Goal: Task Accomplishment & Management: Use online tool/utility

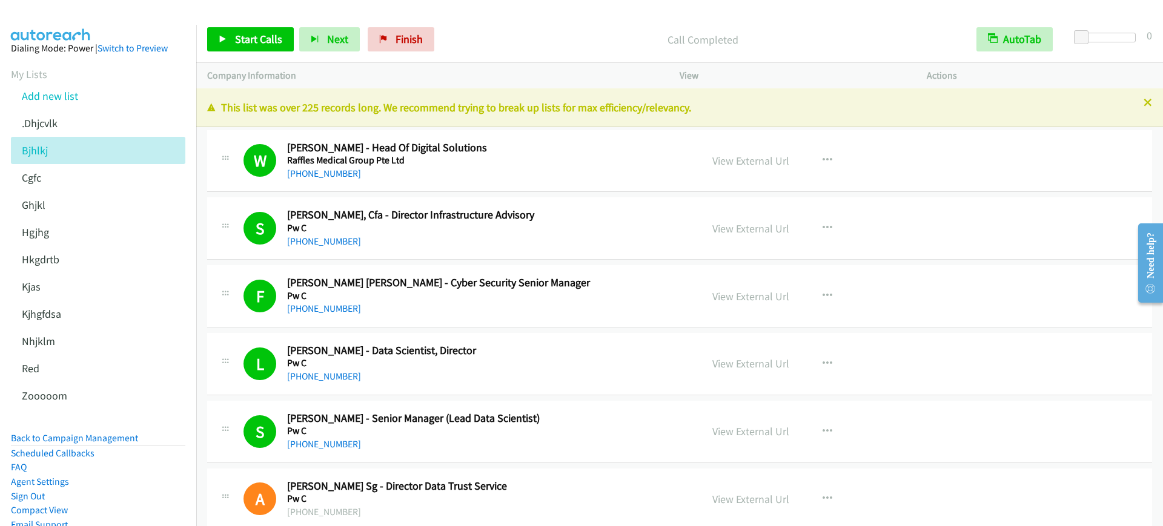
scroll to position [2575, 0]
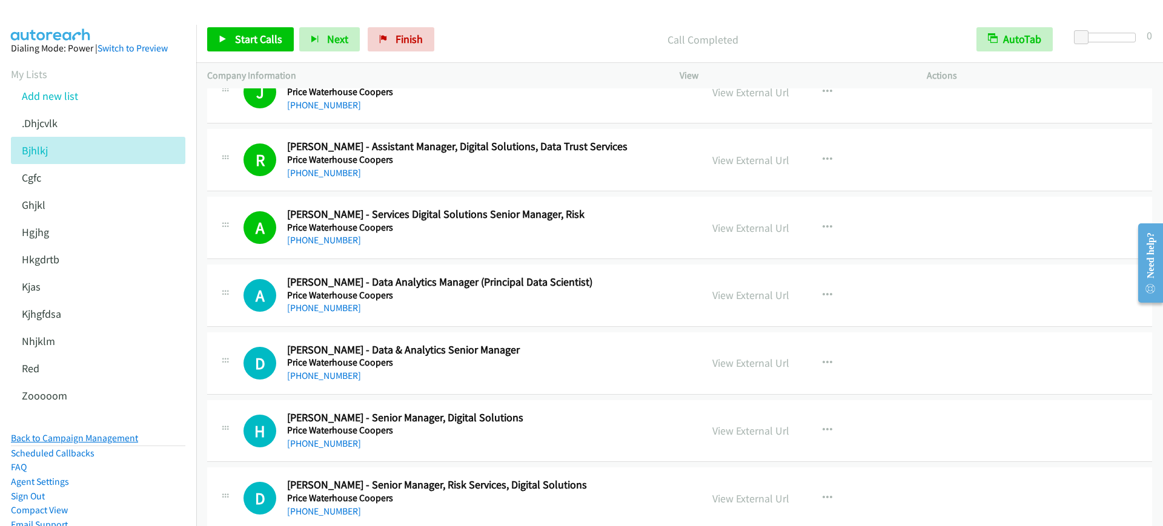
click at [115, 439] on link "Back to Campaign Management" at bounding box center [74, 439] width 127 height 12
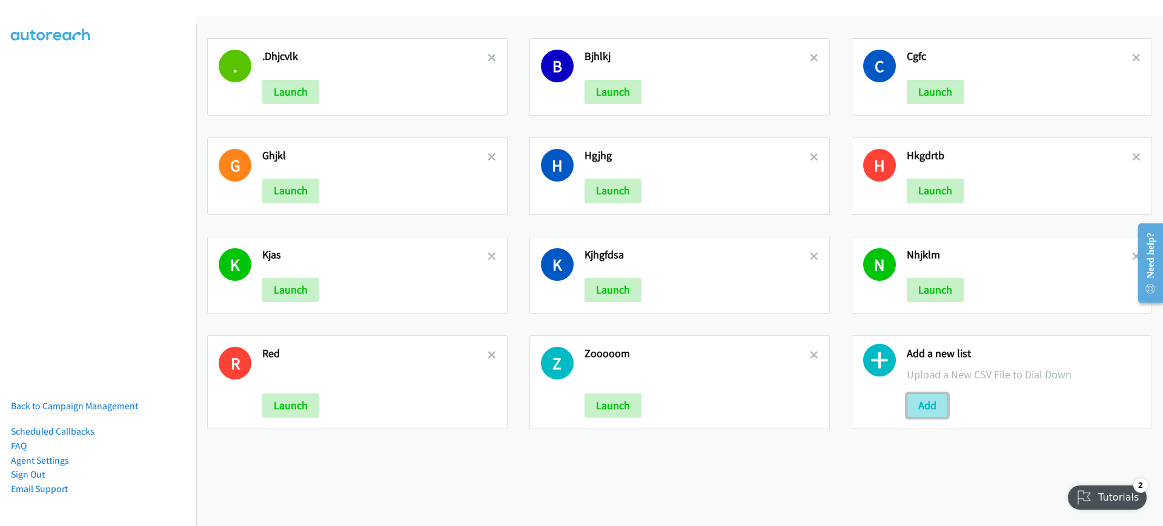
click at [929, 404] on button "Add" at bounding box center [927, 406] width 41 height 24
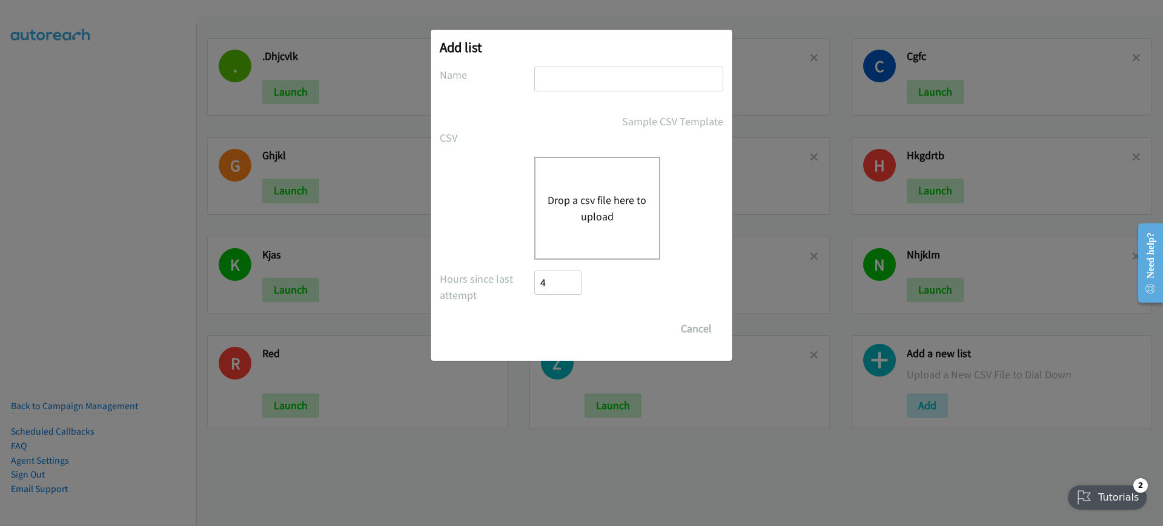
click at [602, 219] on button "Drop a csv file here to upload" at bounding box center [597, 208] width 99 height 33
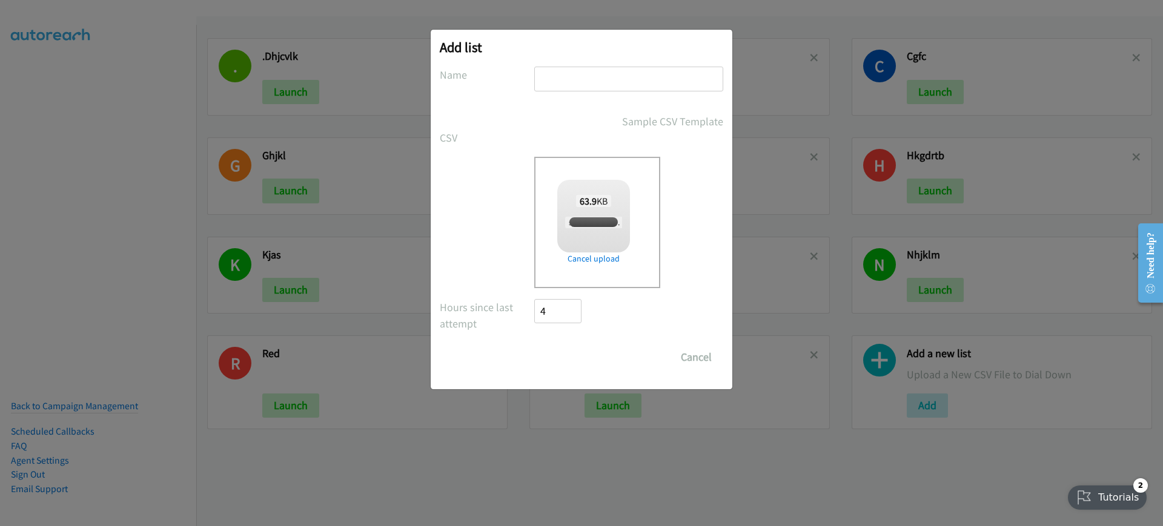
click at [639, 84] on input "text" at bounding box center [628, 79] width 189 height 25
checkbox input "true"
type input "asvxbxfb"
click at [548, 353] on input "Save List" at bounding box center [566, 357] width 64 height 24
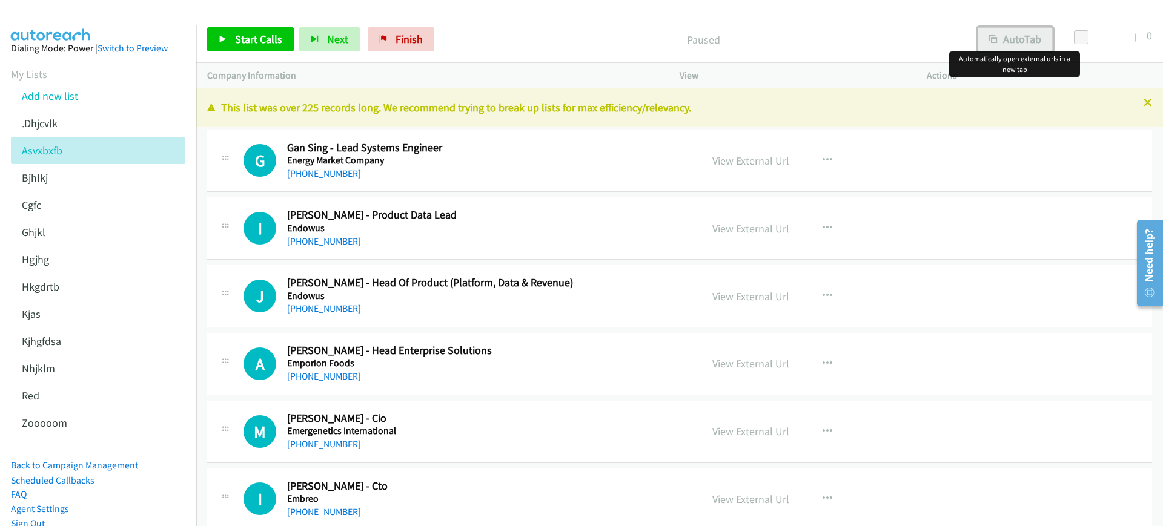
click at [1024, 39] on button "AutoTab" at bounding box center [1015, 39] width 75 height 24
click at [260, 28] on link "Start Calls" at bounding box center [250, 39] width 87 height 24
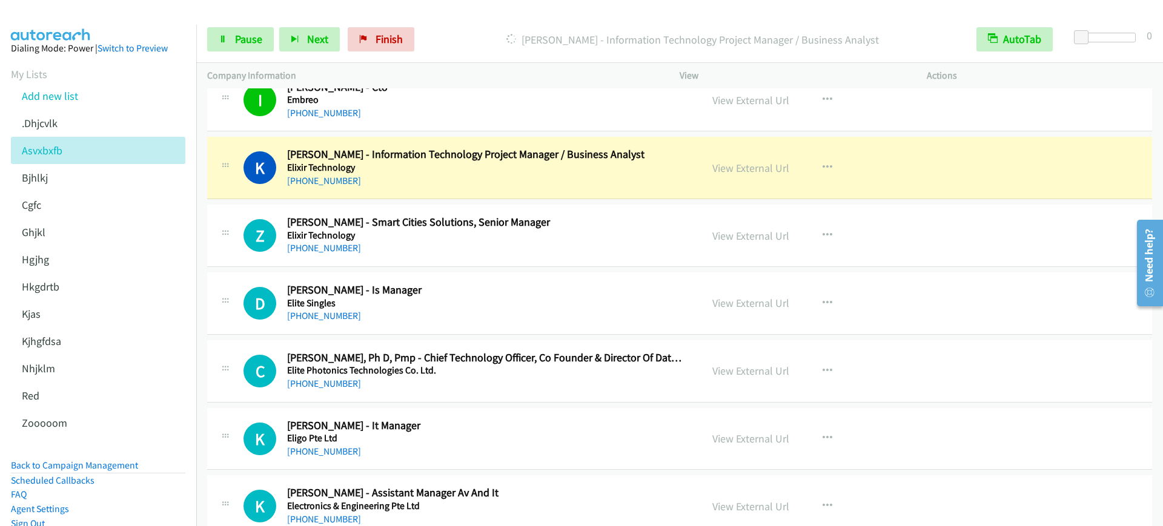
scroll to position [379, 0]
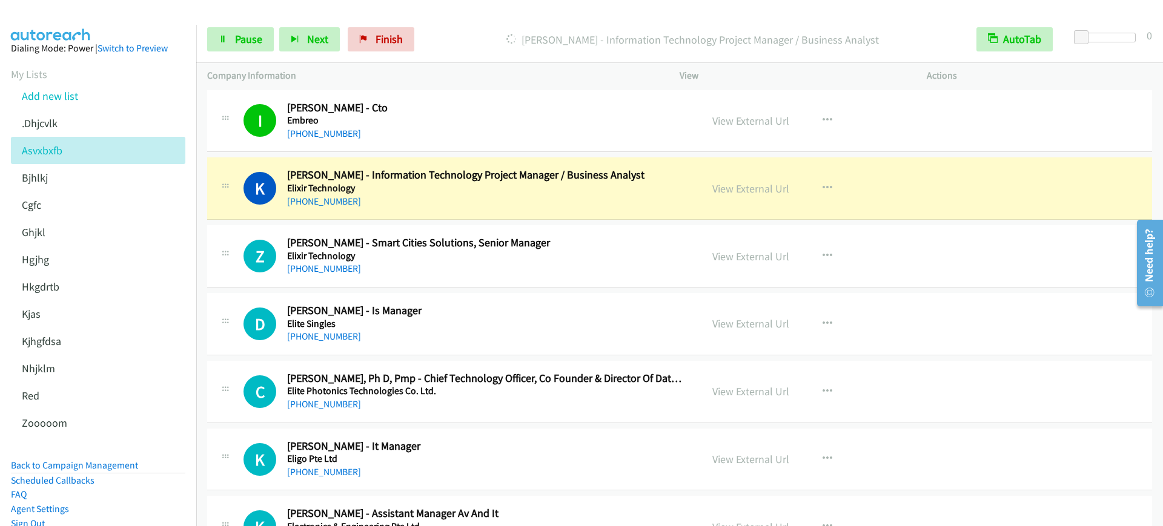
click at [1067, 192] on div "K Callback Scheduled Kai Wen Chneo - Information Technology Project Manager / B…" at bounding box center [679, 189] width 945 height 62
click at [257, 49] on link "Pause" at bounding box center [240, 39] width 67 height 24
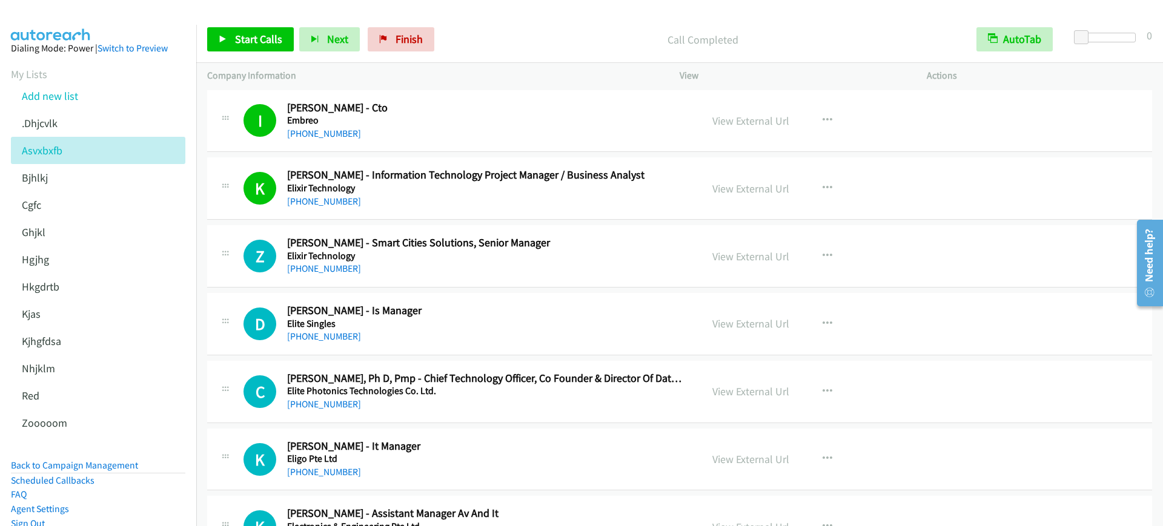
click at [237, 25] on div "Start Calls Pause Next Finish Call Completed AutoTab AutoTab 0" at bounding box center [679, 39] width 967 height 47
click at [241, 38] on span "Start Calls" at bounding box center [258, 39] width 47 height 14
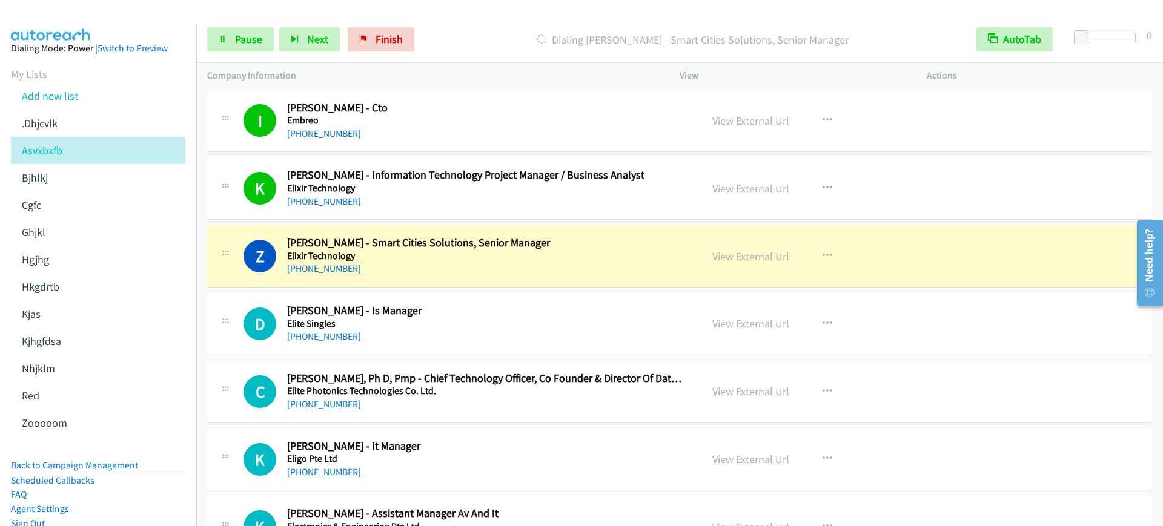
scroll to position [454, 0]
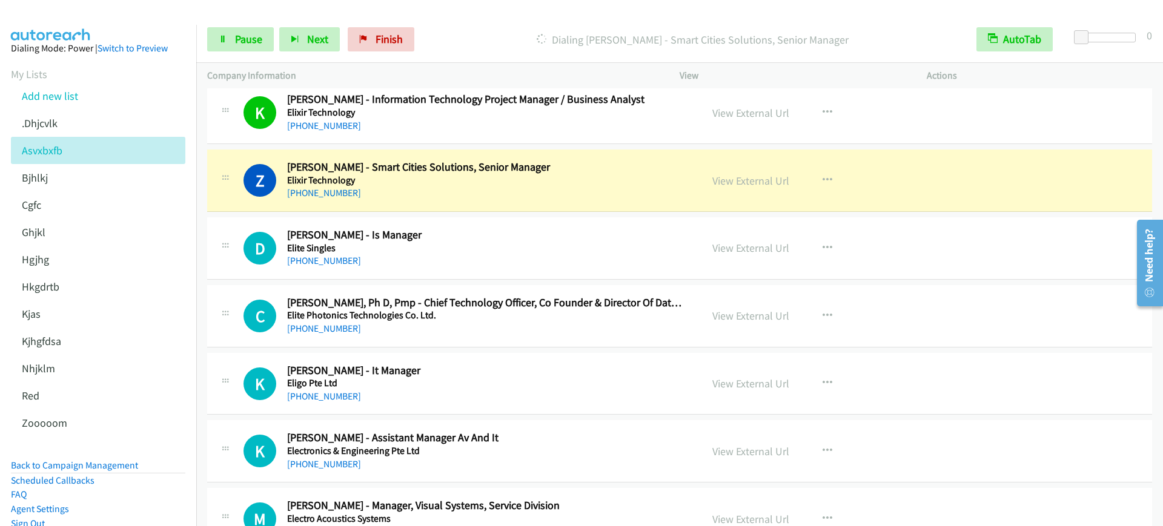
click at [593, 205] on div "Z Callback Scheduled Ziliang Chen - Smart Cities Solutions, Senior Manager Elix…" at bounding box center [679, 181] width 945 height 62
click at [777, 181] on link "View External Url" at bounding box center [750, 181] width 77 height 14
click at [245, 48] on link "Pause" at bounding box center [240, 39] width 67 height 24
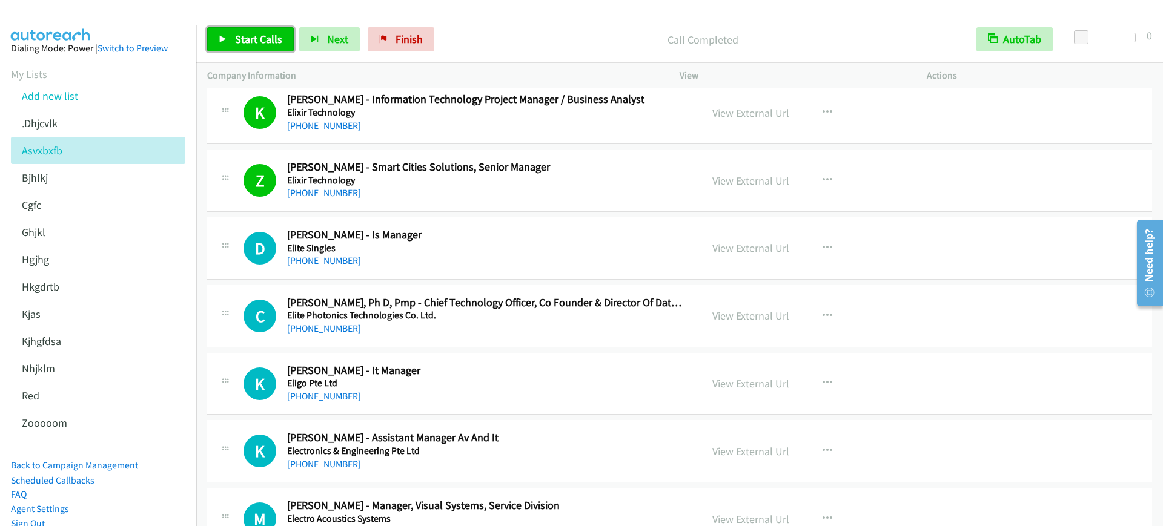
click at [274, 34] on span "Start Calls" at bounding box center [258, 39] width 47 height 14
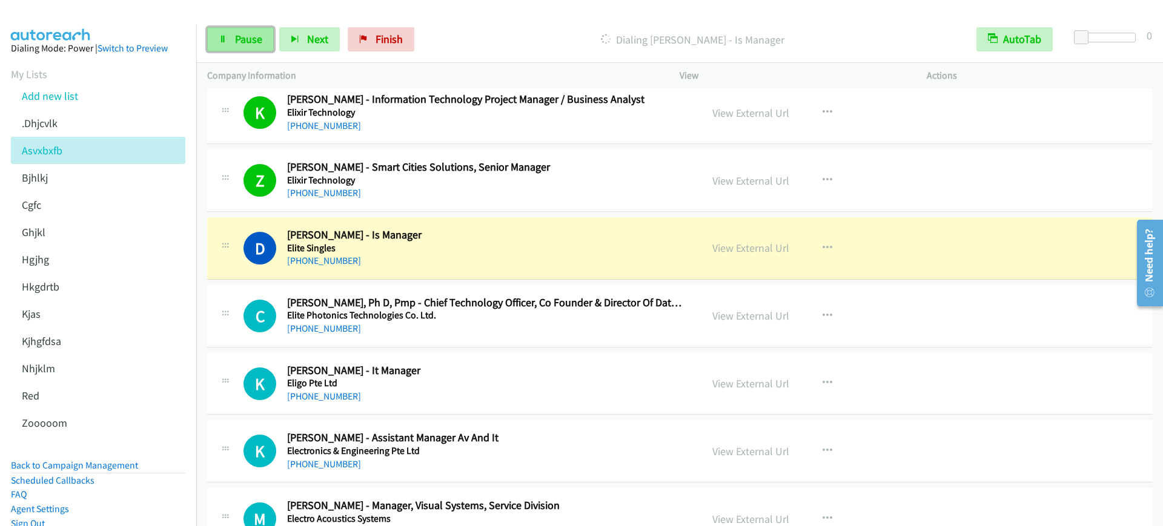
click at [251, 40] on span "Pause" at bounding box center [248, 39] width 27 height 14
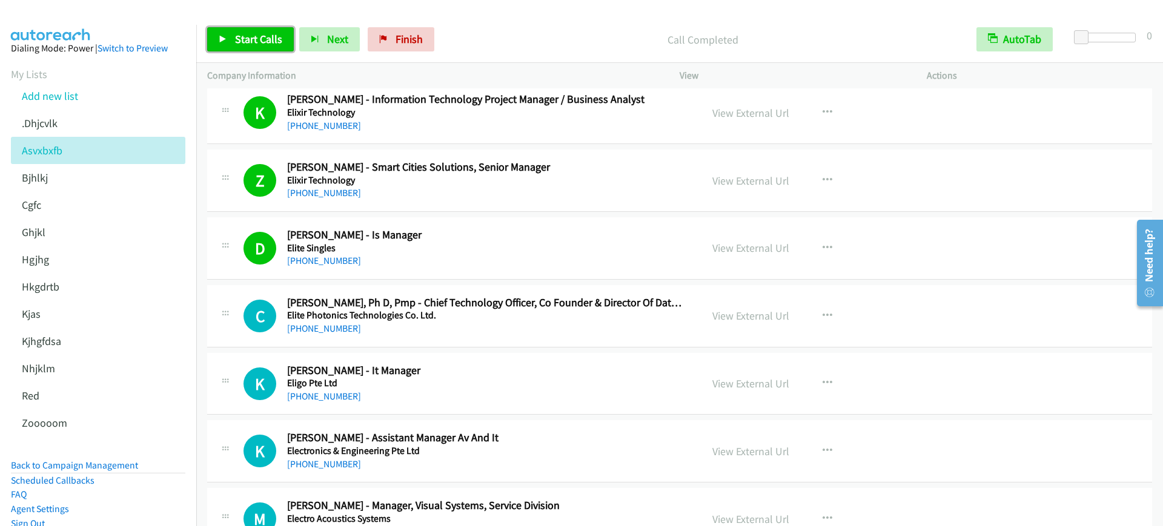
click at [253, 36] on span "Start Calls" at bounding box center [258, 39] width 47 height 14
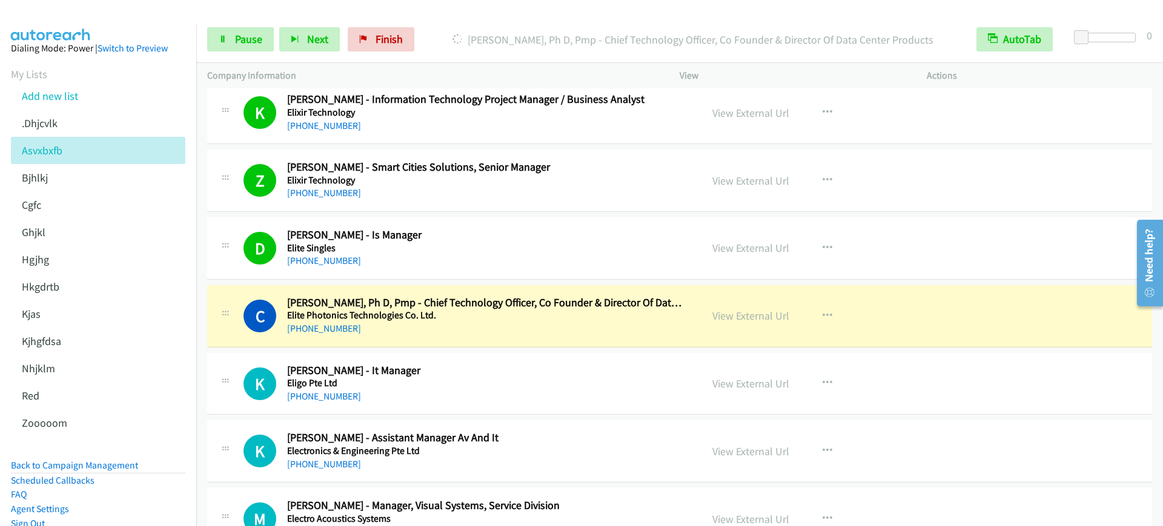
drag, startPoint x: 470, startPoint y: 243, endPoint x: 659, endPoint y: 242, distance: 189.0
click at [768, 250] on link "View External Url" at bounding box center [750, 248] width 77 height 14
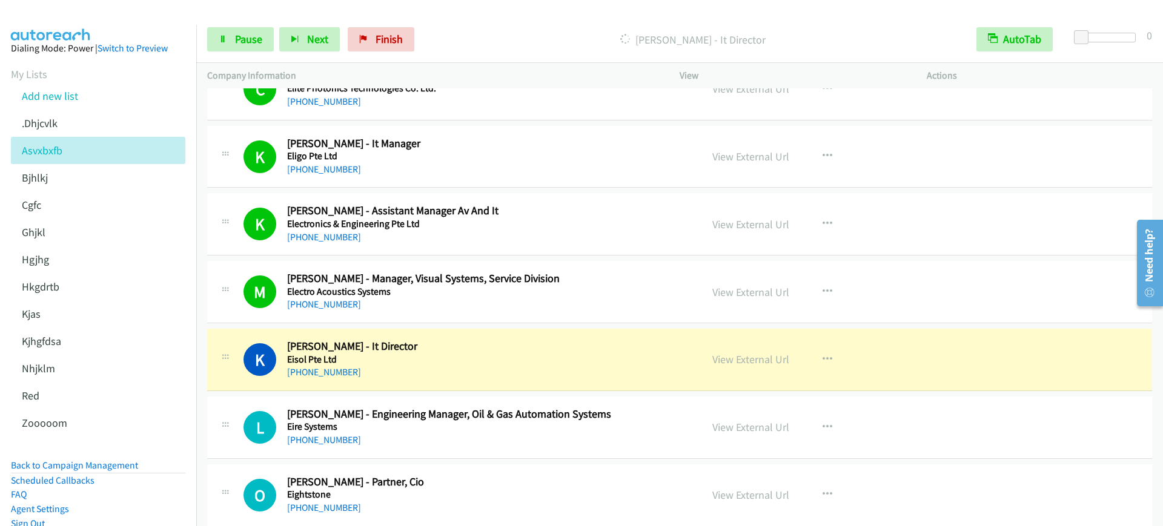
scroll to position [833, 0]
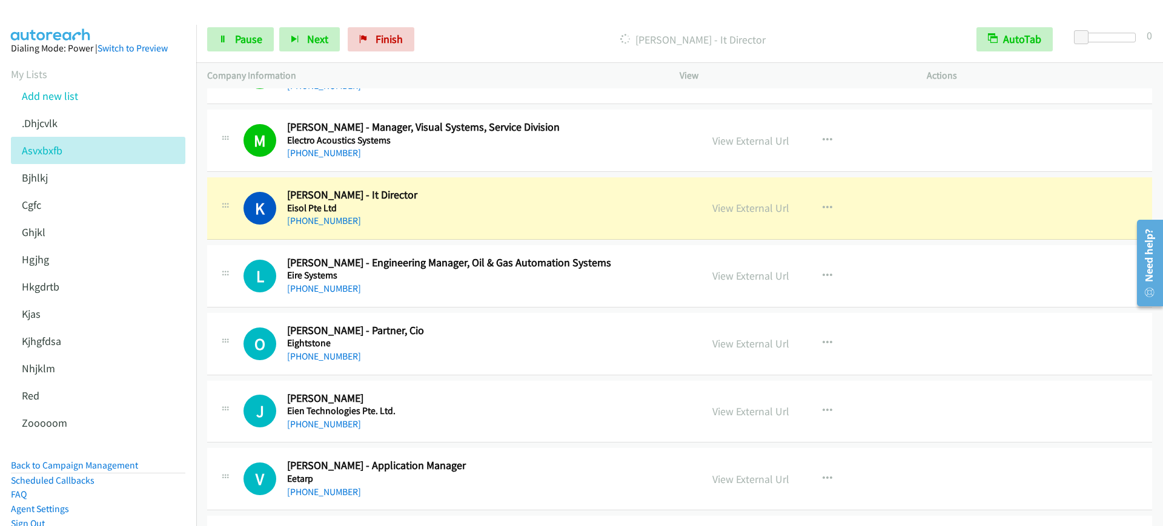
click at [0, 414] on aside "Dialing Mode: Power | Switch to Preview My Lists Add new list .Dhjcvlk Asvxbxfb…" at bounding box center [98, 320] width 196 height 590
click at [245, 36] on span "Pause" at bounding box center [248, 39] width 27 height 14
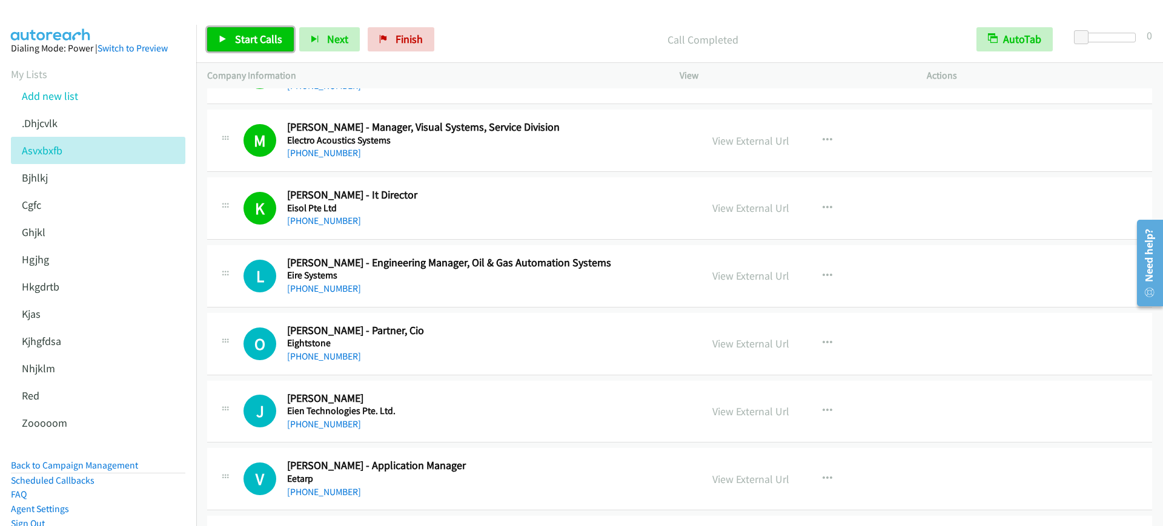
click at [275, 35] on span "Start Calls" at bounding box center [258, 39] width 47 height 14
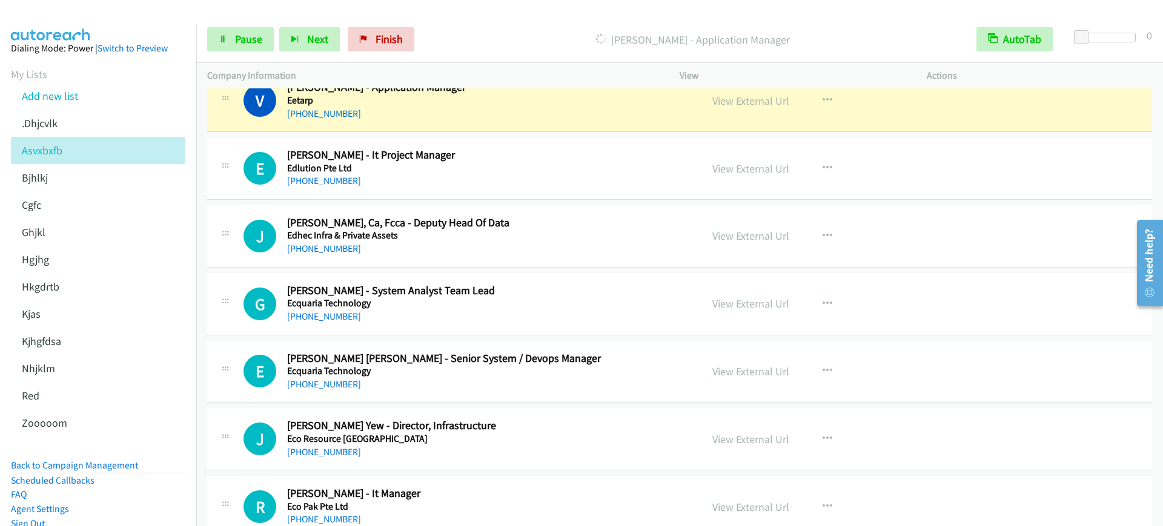
scroll to position [1136, 0]
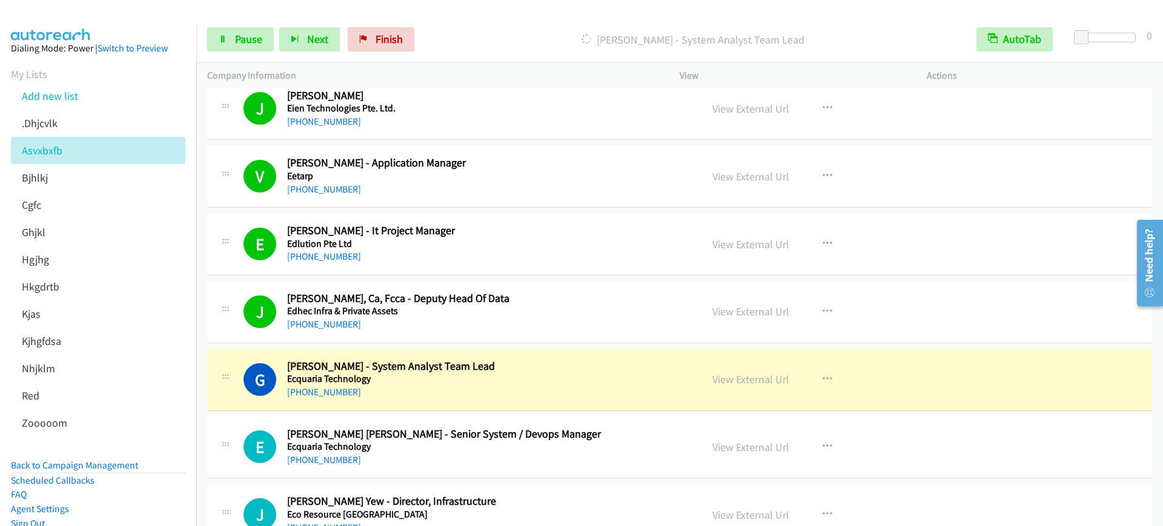
click at [238, 26] on div "Start Calls Pause Next Finish Dialing Gervaise Ang - System Analyst Team Lead A…" at bounding box center [679, 39] width 967 height 47
click at [238, 42] on span "Pause" at bounding box center [248, 39] width 27 height 14
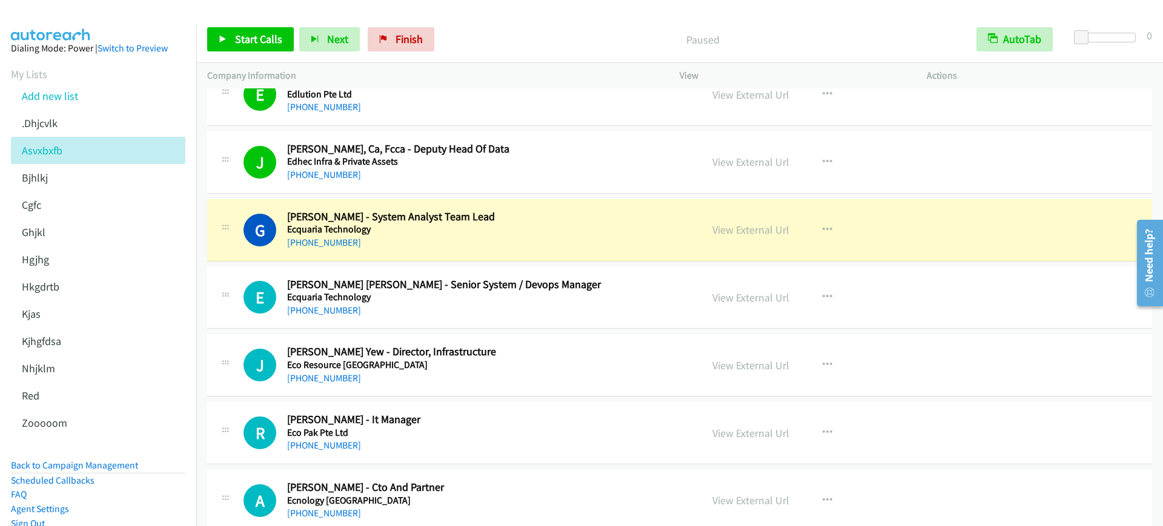
scroll to position [1287, 0]
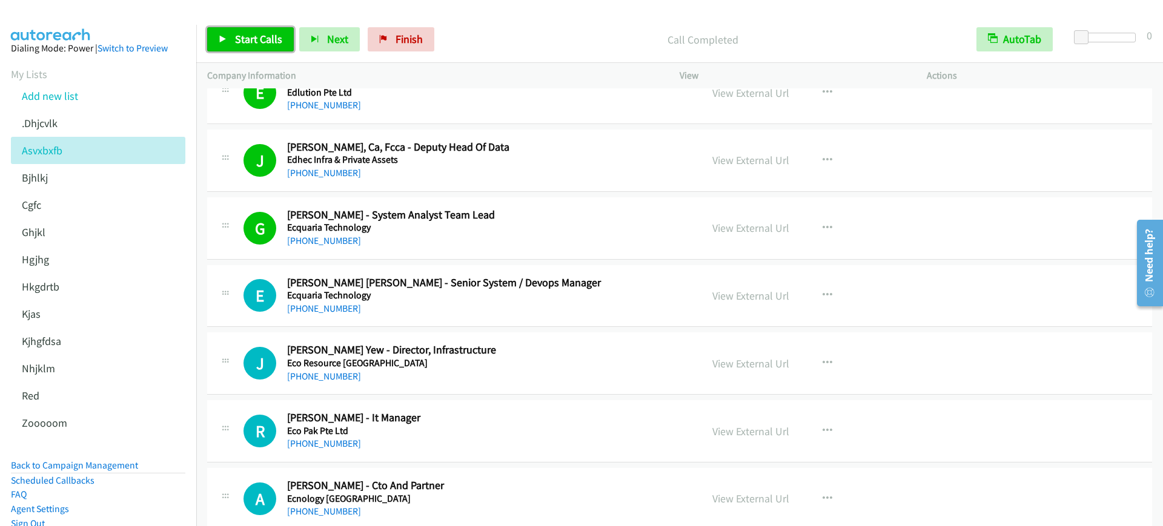
click at [263, 44] on span "Start Calls" at bounding box center [258, 39] width 47 height 14
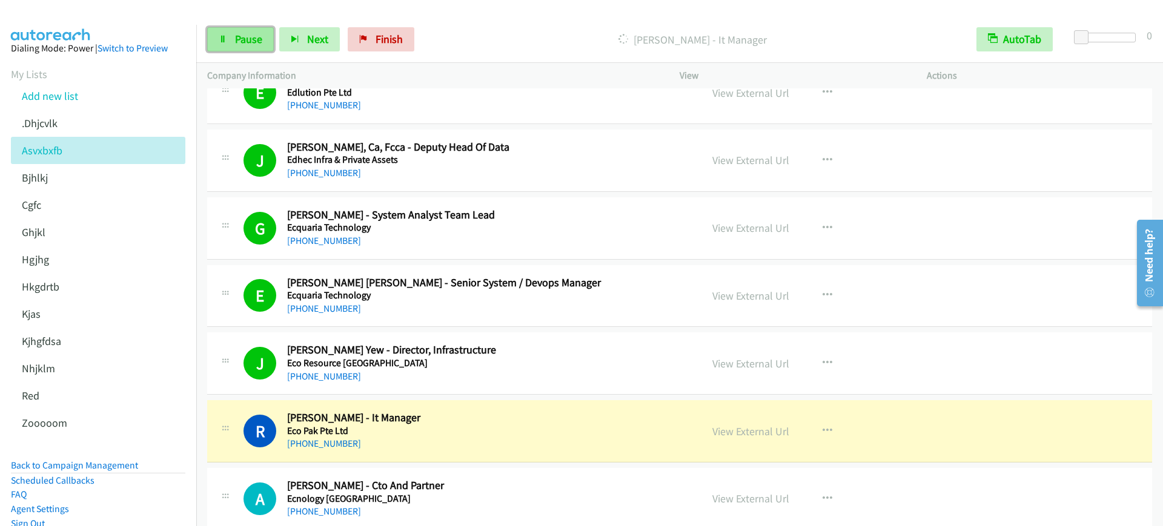
click at [238, 36] on span "Pause" at bounding box center [248, 39] width 27 height 14
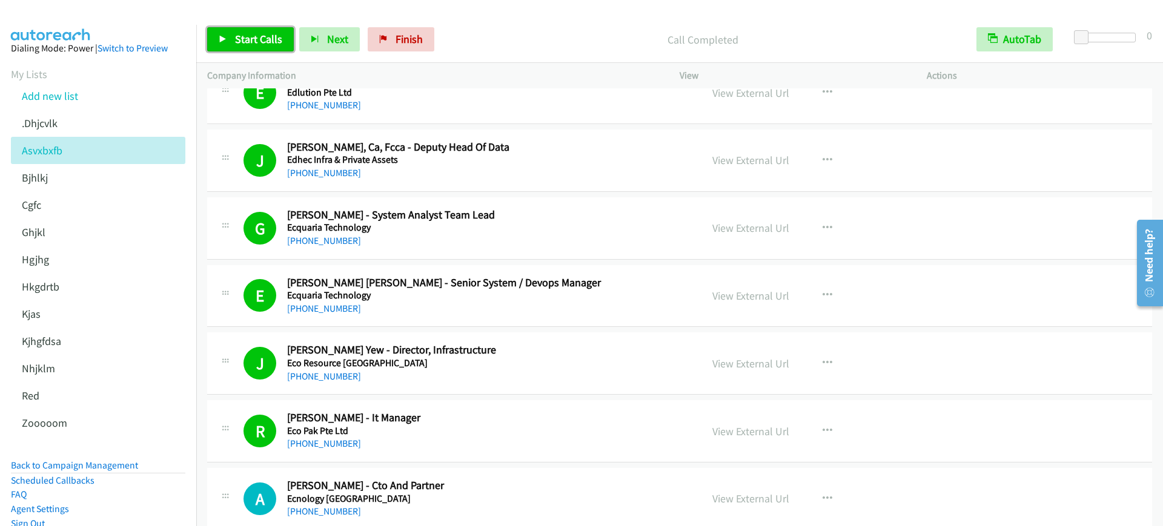
click at [241, 46] on link "Start Calls" at bounding box center [250, 39] width 87 height 24
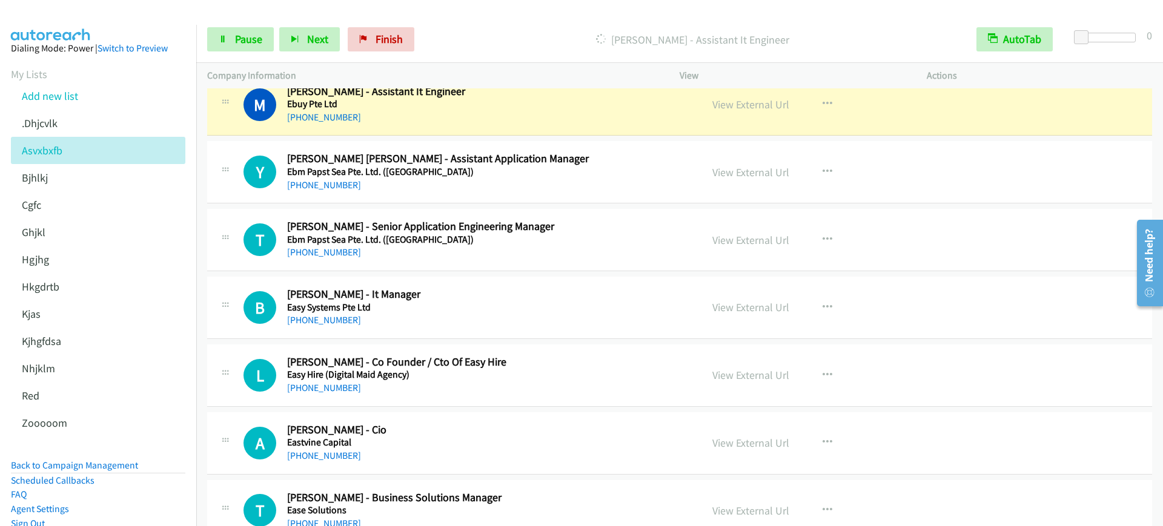
scroll to position [1742, 0]
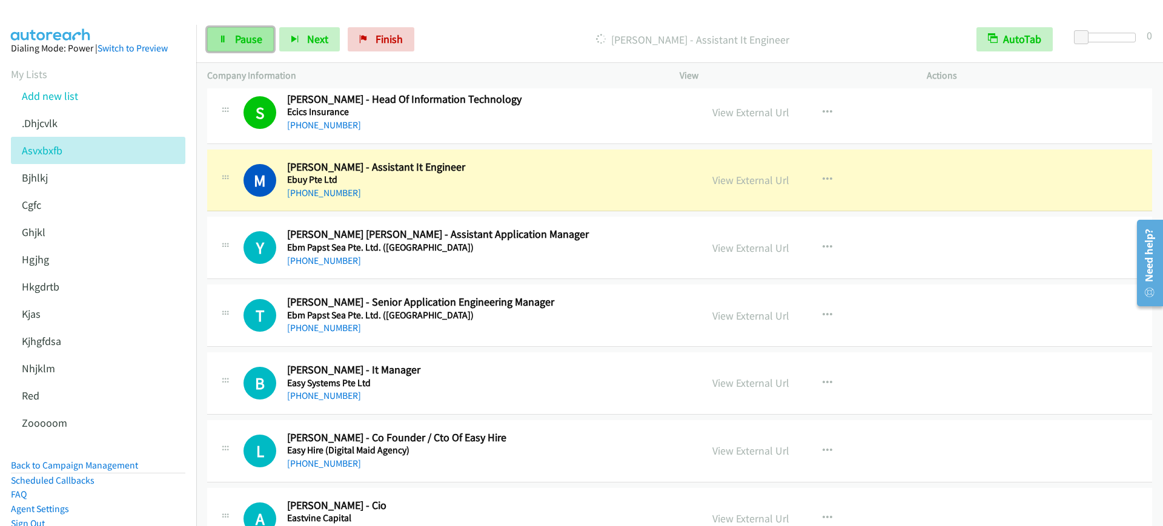
click at [248, 35] on span "Pause" at bounding box center [248, 39] width 27 height 14
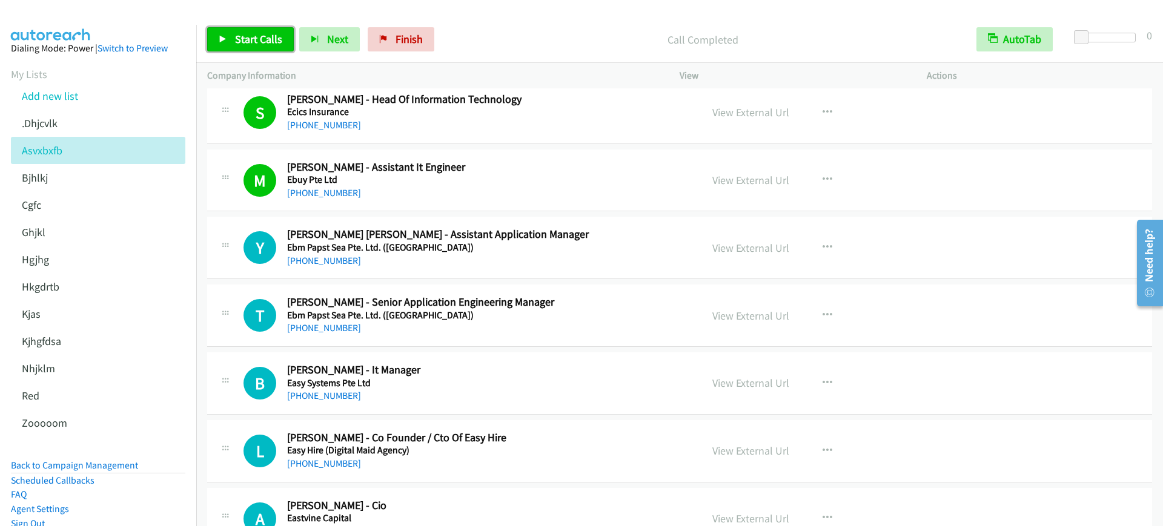
click at [268, 38] on span "Start Calls" at bounding box center [258, 39] width 47 height 14
click at [488, 150] on div "M Callback Scheduled Mo Li Ming - Assistant It Engineer Ebuy Pte Ltd Asia/Singa…" at bounding box center [679, 181] width 945 height 62
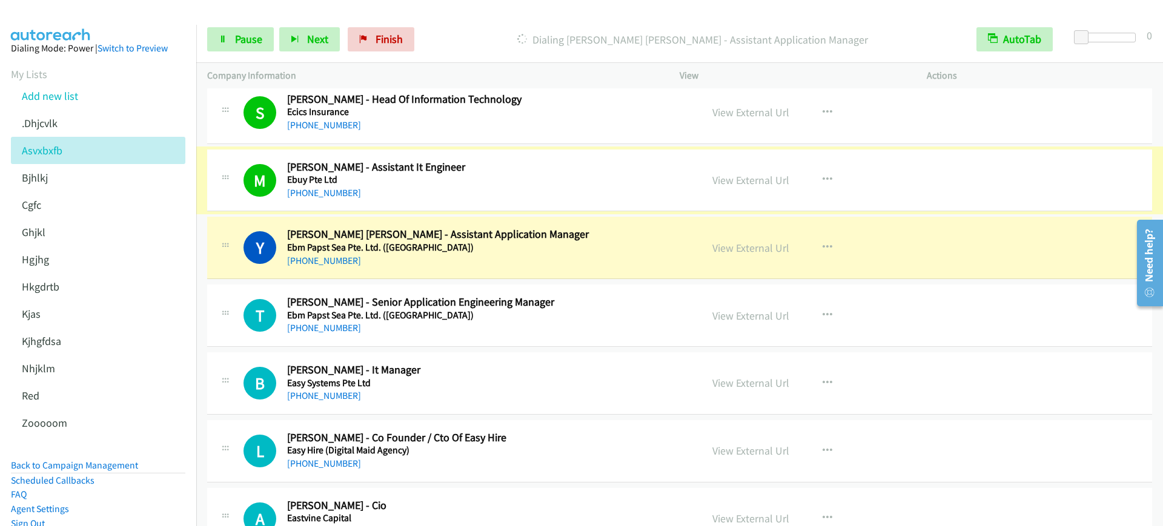
click at [734, 176] on link "View External Url" at bounding box center [750, 180] width 77 height 14
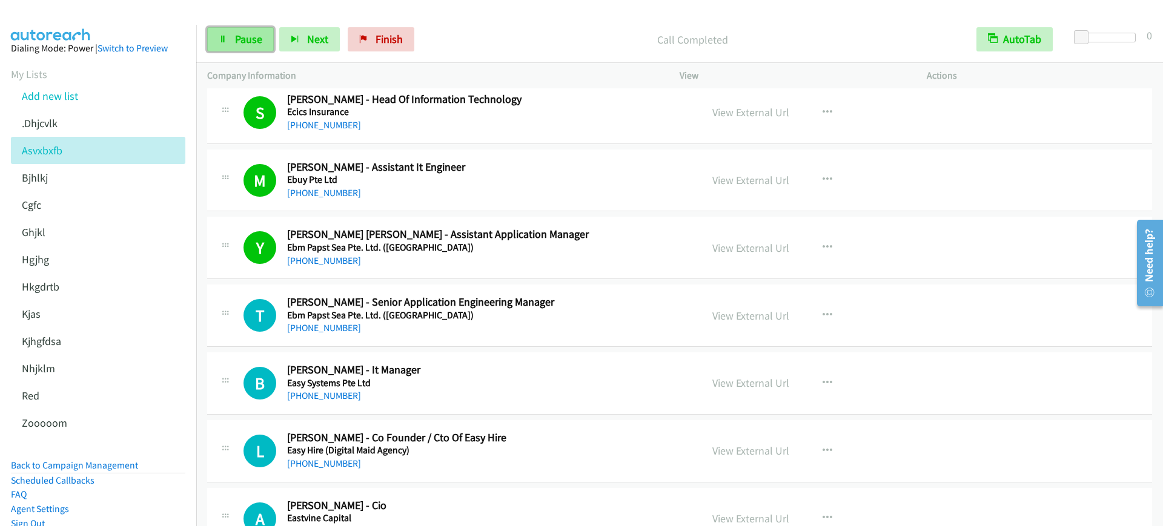
click at [245, 33] on span "Pause" at bounding box center [248, 39] width 27 height 14
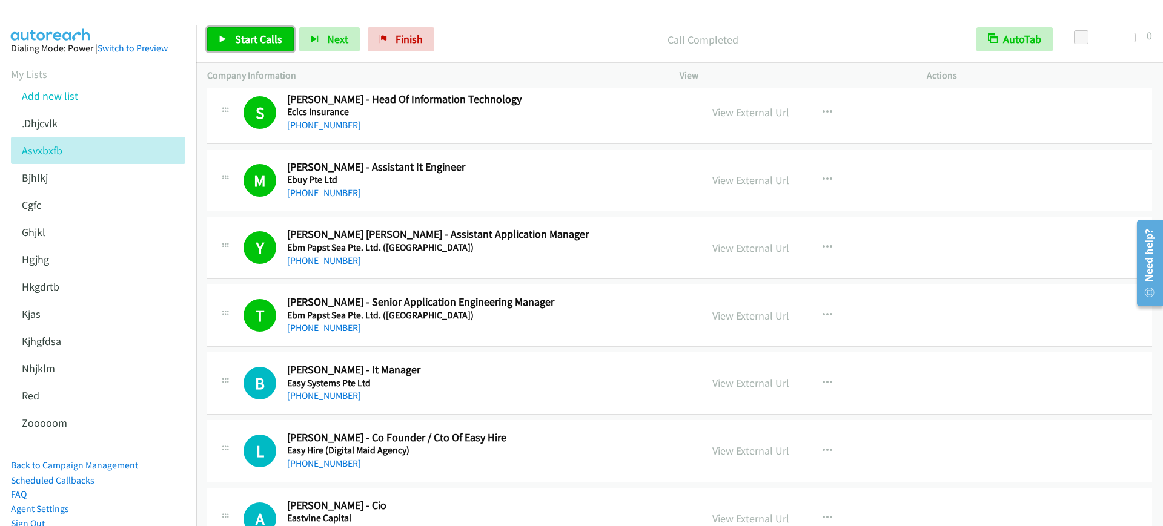
click at [265, 44] on span "Start Calls" at bounding box center [258, 39] width 47 height 14
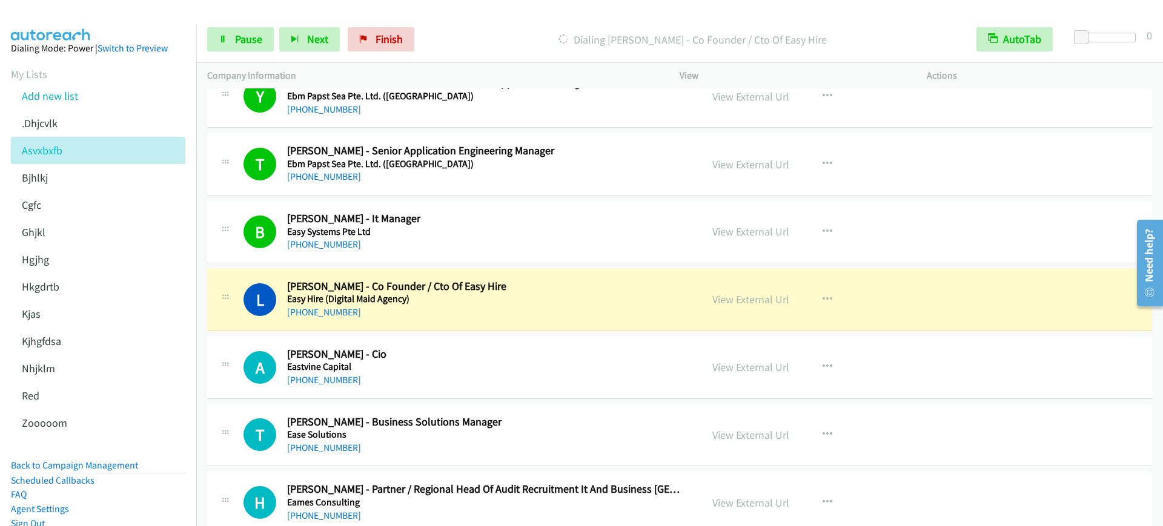
scroll to position [1969, 0]
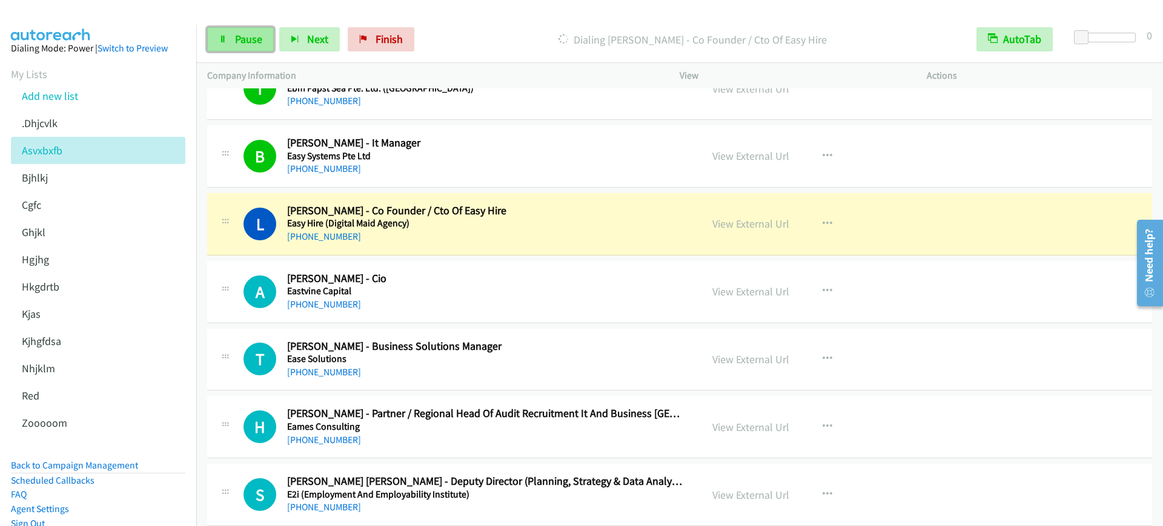
click at [239, 44] on span "Pause" at bounding box center [248, 39] width 27 height 14
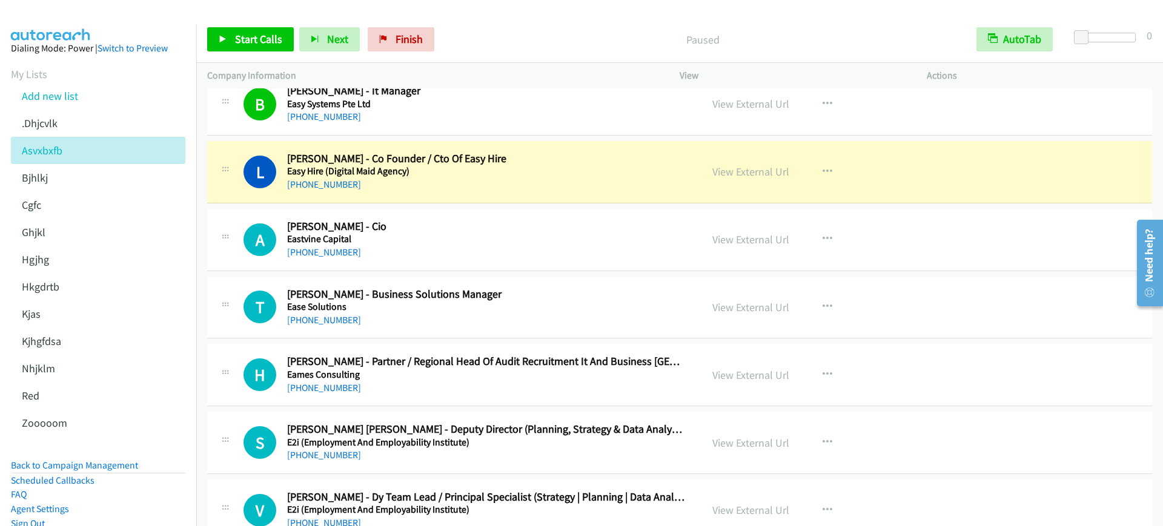
scroll to position [2045, 0]
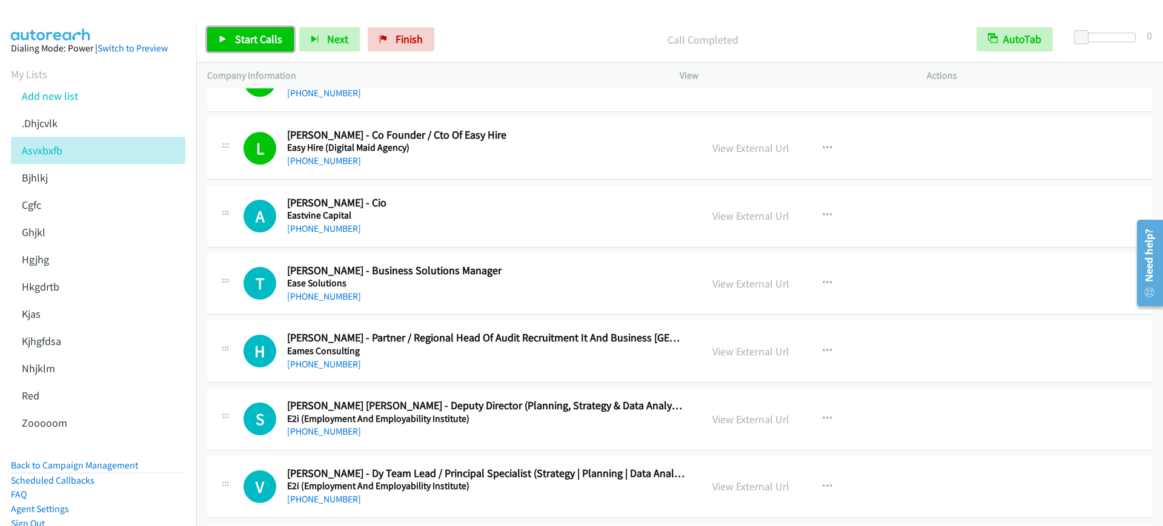
click at [257, 42] on span "Start Calls" at bounding box center [258, 39] width 47 height 14
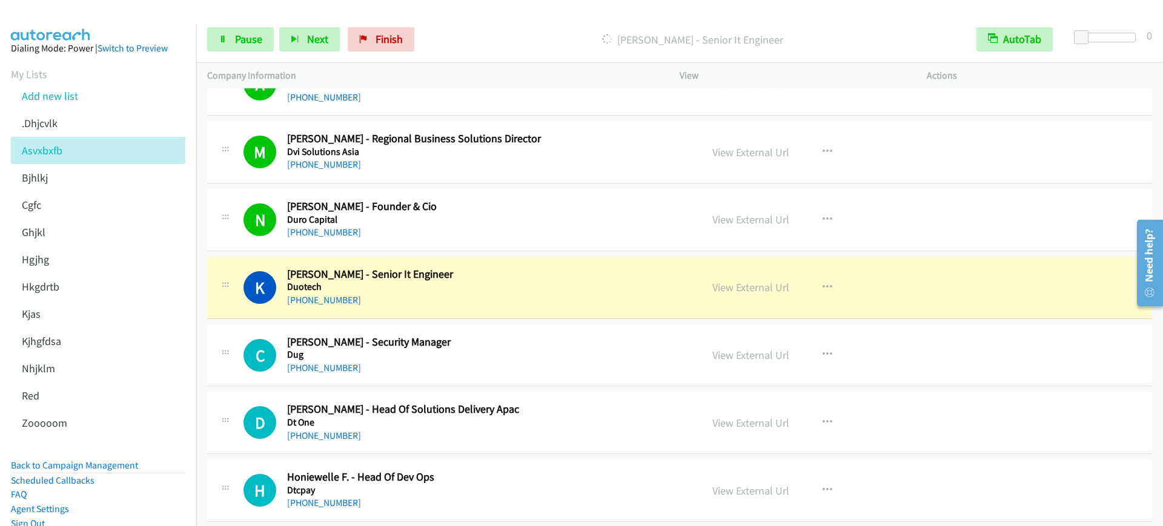
scroll to position [2802, 0]
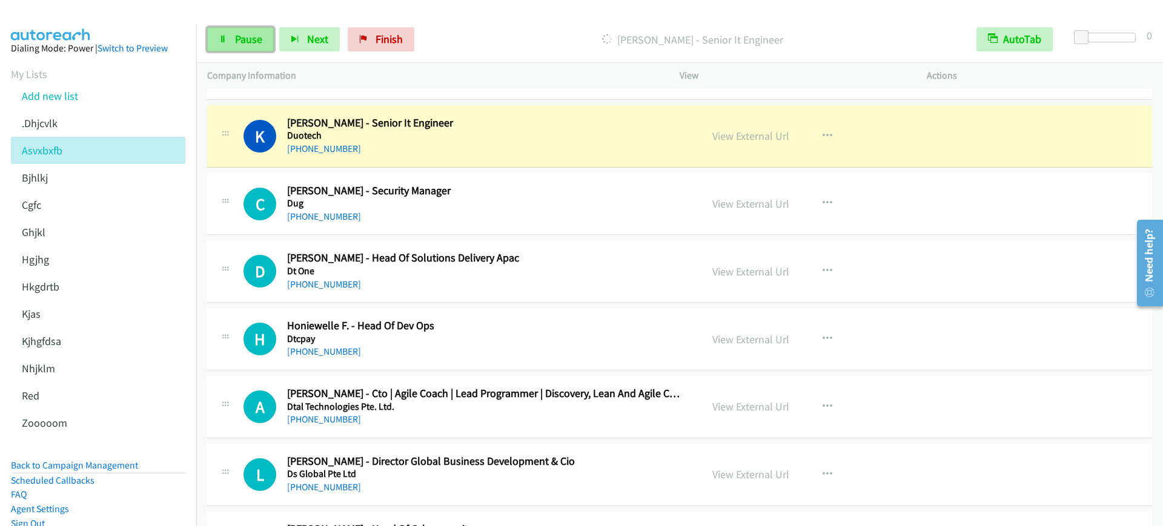
click at [228, 44] on link "Pause" at bounding box center [240, 39] width 67 height 24
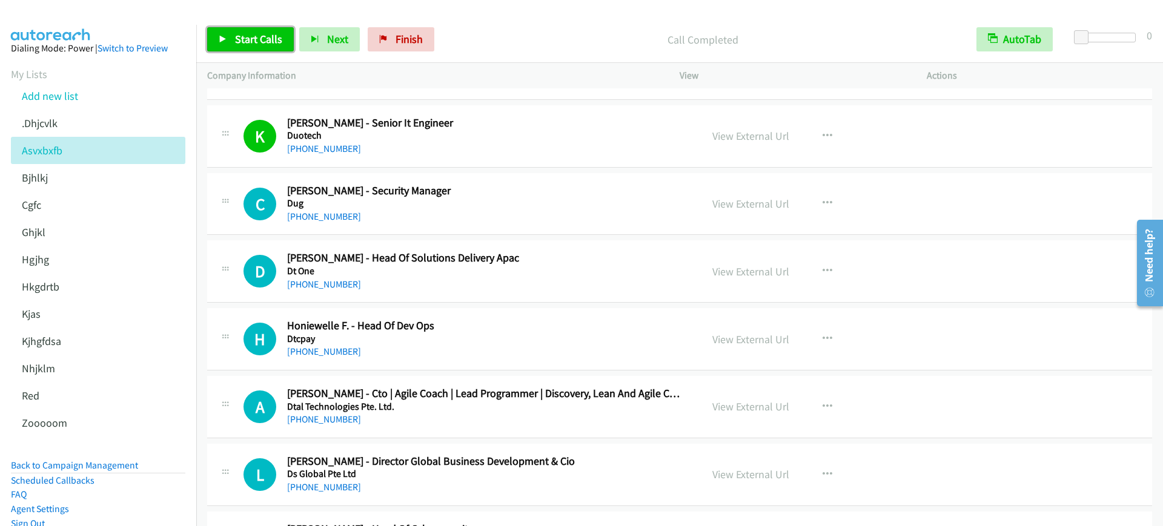
click at [224, 40] on icon at bounding box center [223, 40] width 8 height 8
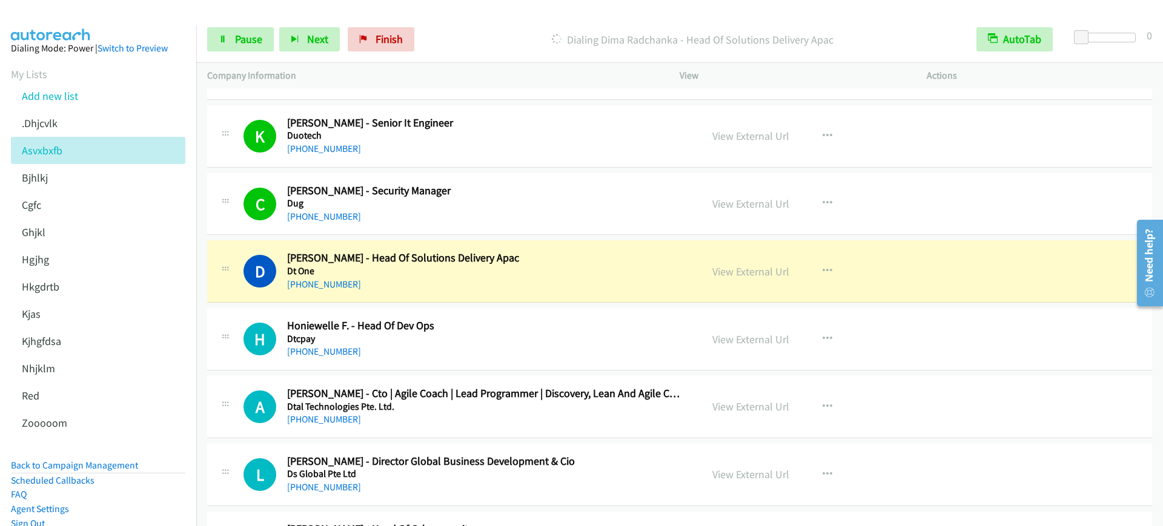
scroll to position [2878, 0]
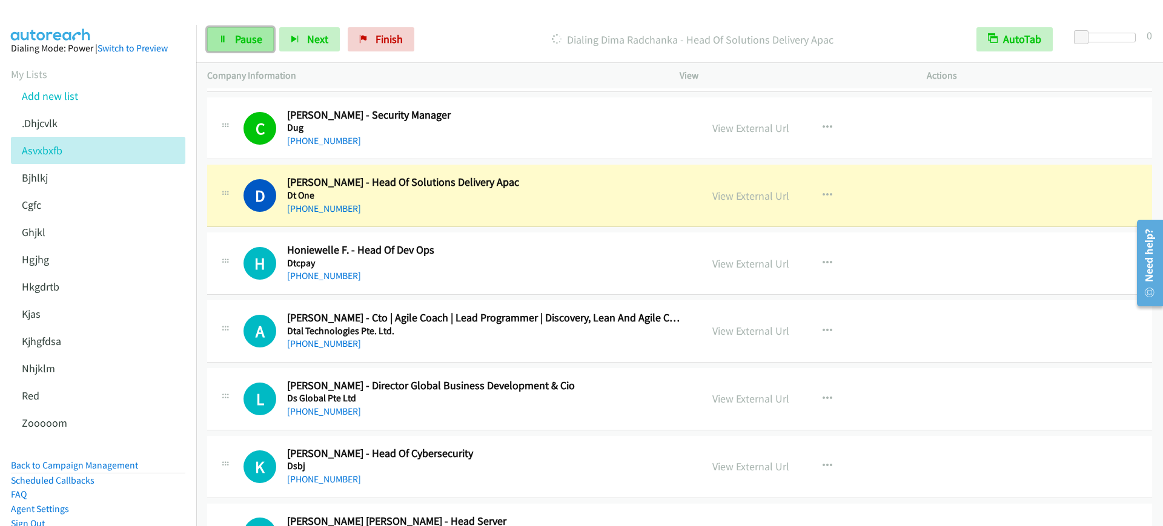
click at [248, 34] on span "Pause" at bounding box center [248, 39] width 27 height 14
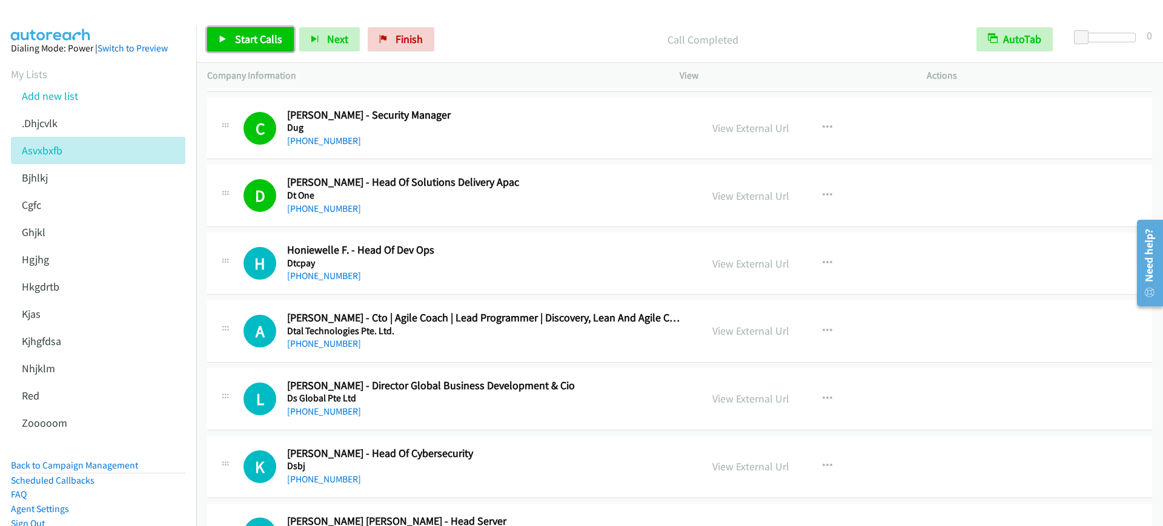
click at [241, 38] on span "Start Calls" at bounding box center [258, 39] width 47 height 14
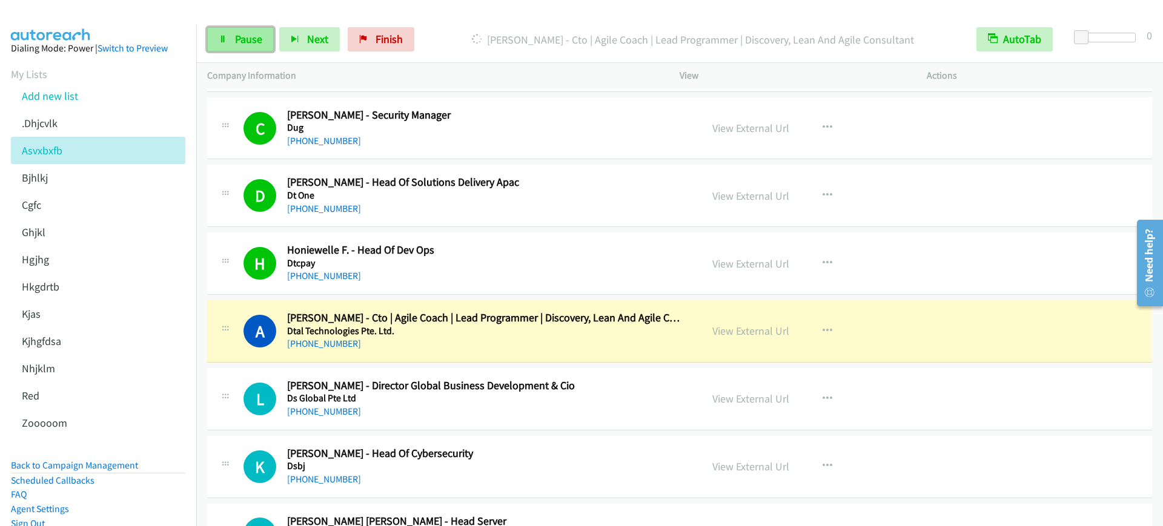
click at [237, 35] on span "Pause" at bounding box center [248, 39] width 27 height 14
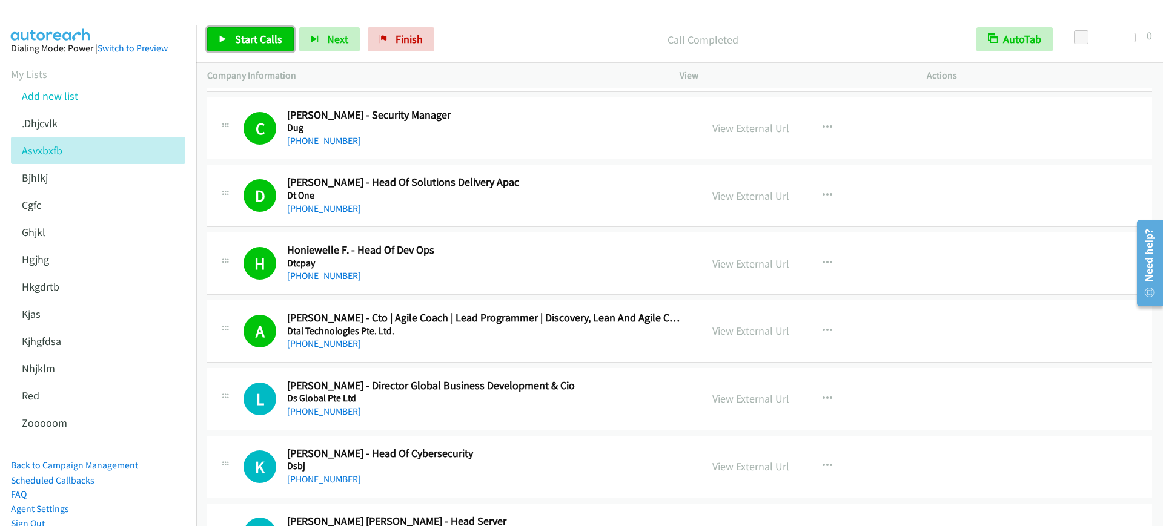
click at [250, 44] on span "Start Calls" at bounding box center [258, 39] width 47 height 14
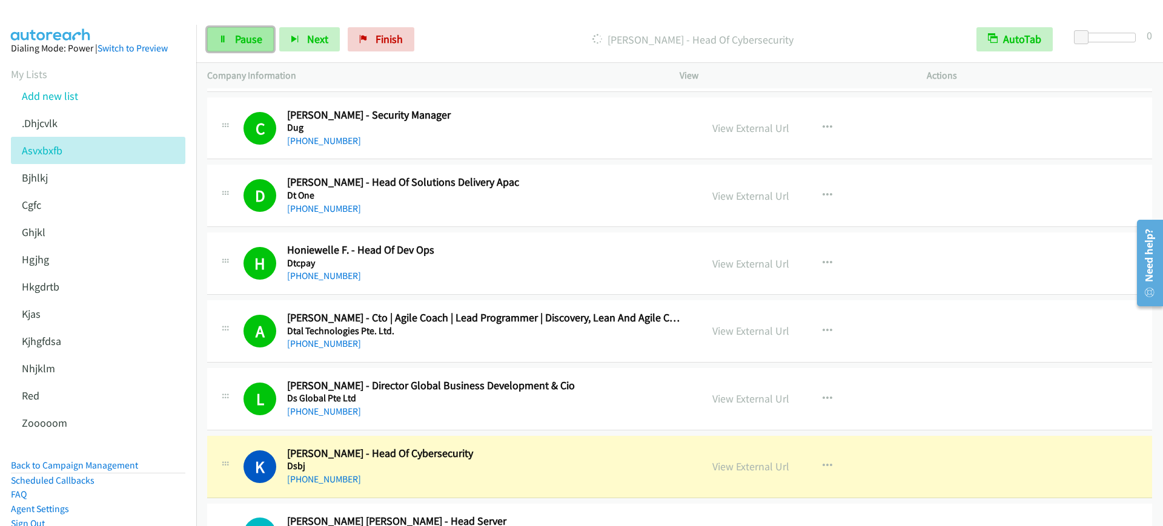
click at [235, 41] on span "Pause" at bounding box center [248, 39] width 27 height 14
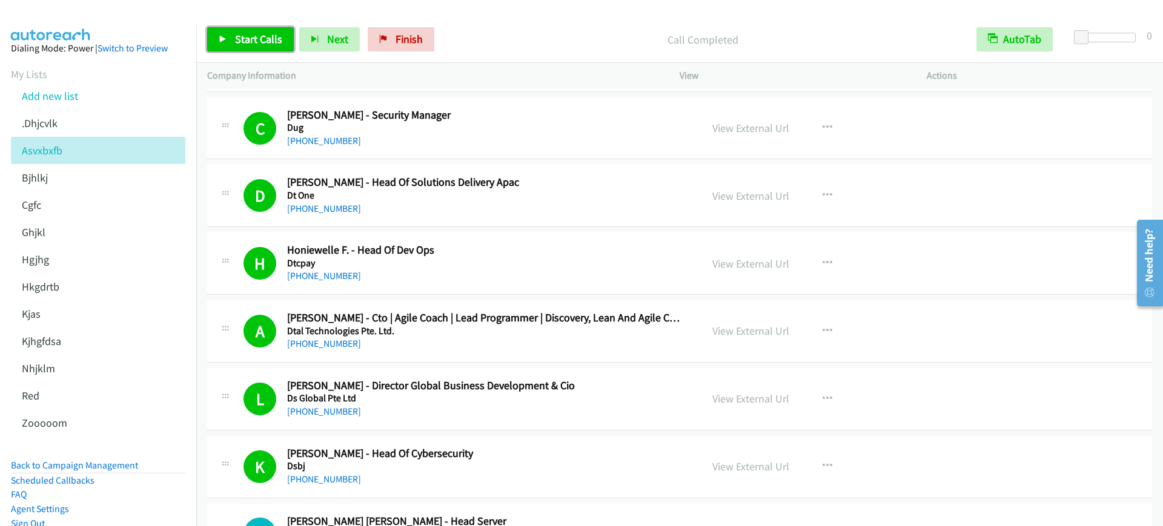
click at [255, 47] on link "Start Calls" at bounding box center [250, 39] width 87 height 24
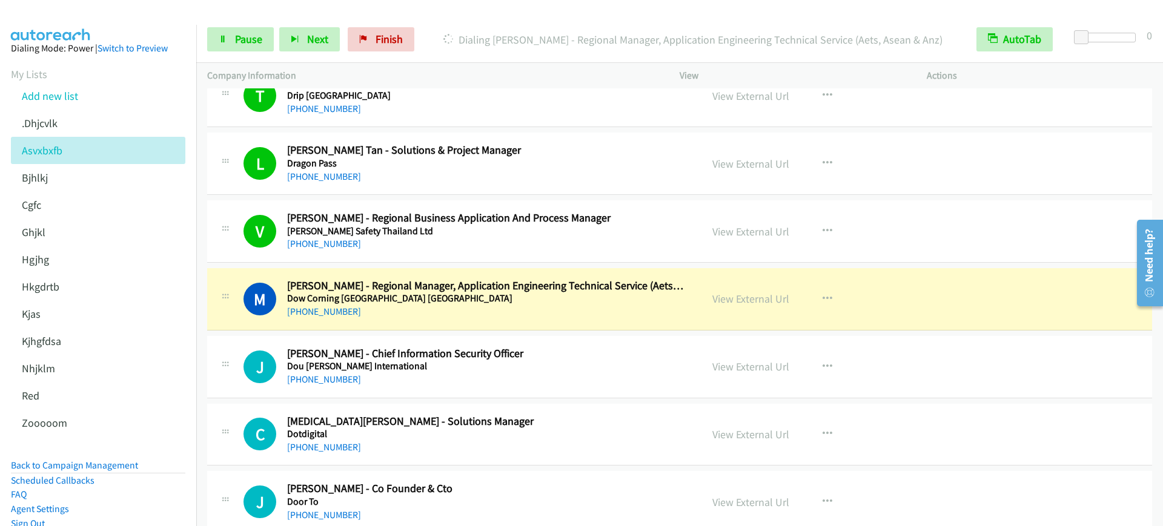
scroll to position [3408, 0]
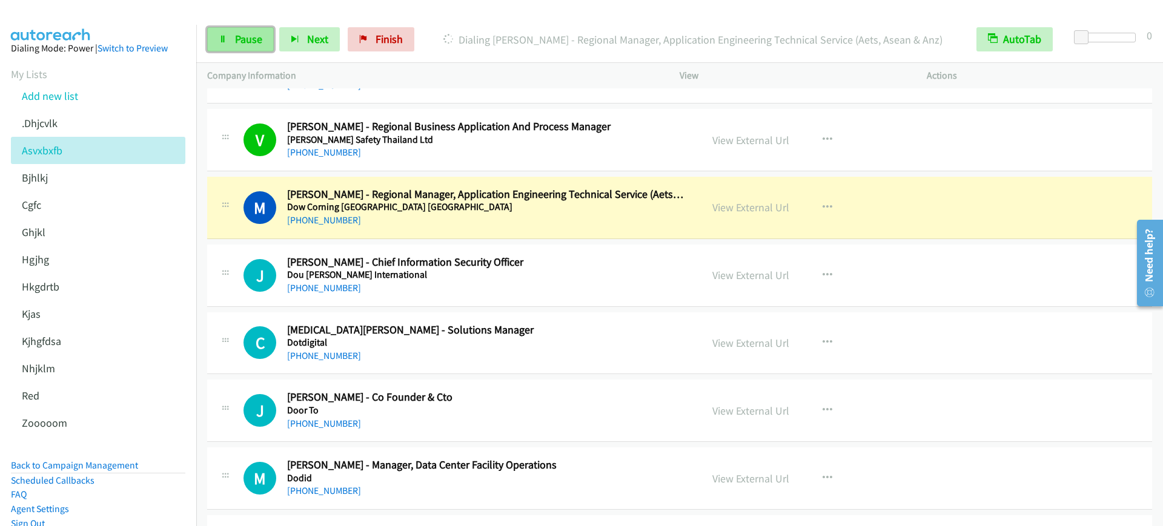
click at [233, 38] on link "Pause" at bounding box center [240, 39] width 67 height 24
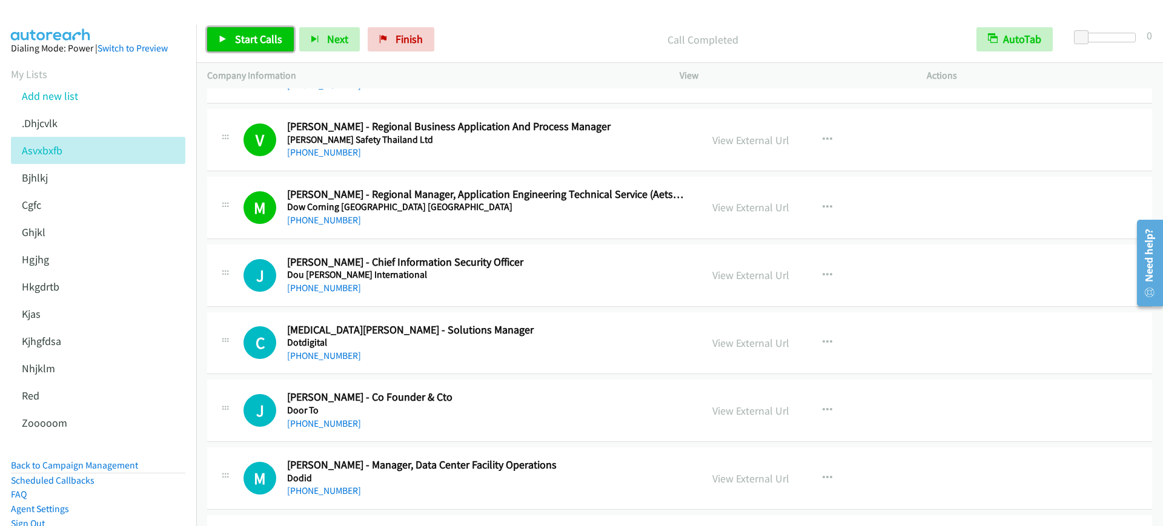
click at [270, 42] on span "Start Calls" at bounding box center [258, 39] width 47 height 14
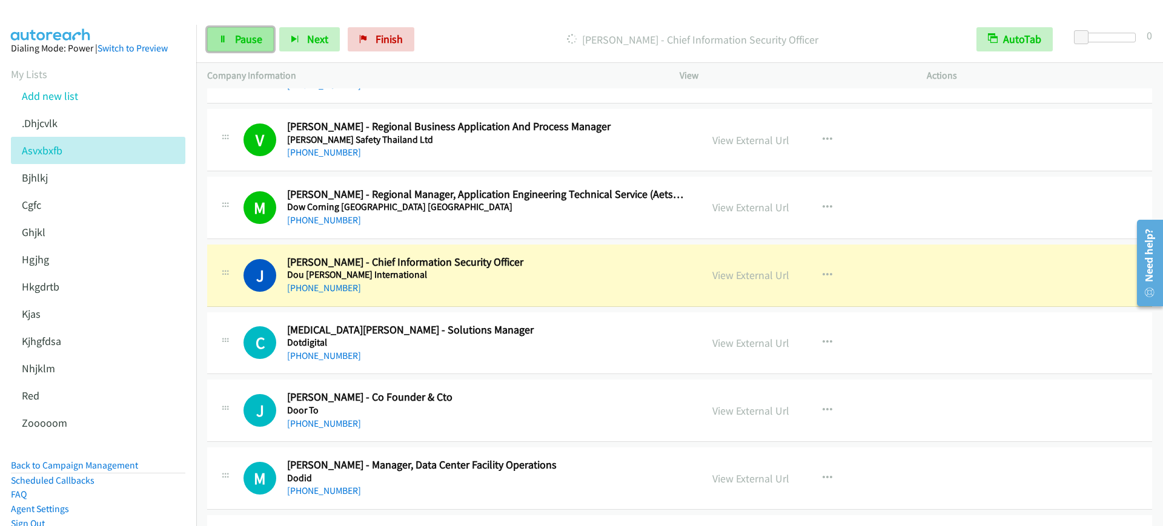
click at [219, 39] on icon at bounding box center [223, 40] width 8 height 8
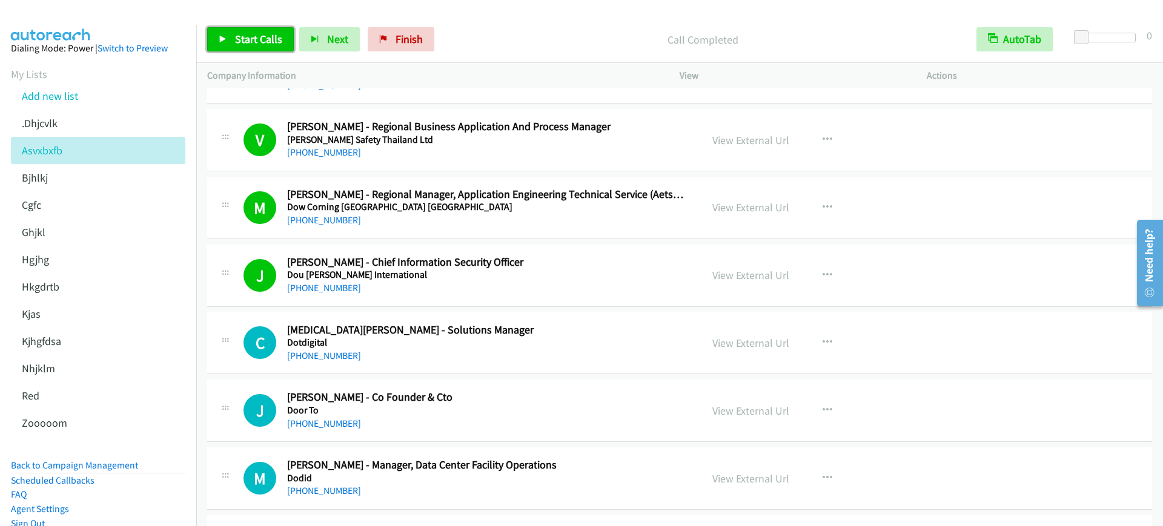
click at [250, 32] on span "Start Calls" at bounding box center [258, 39] width 47 height 14
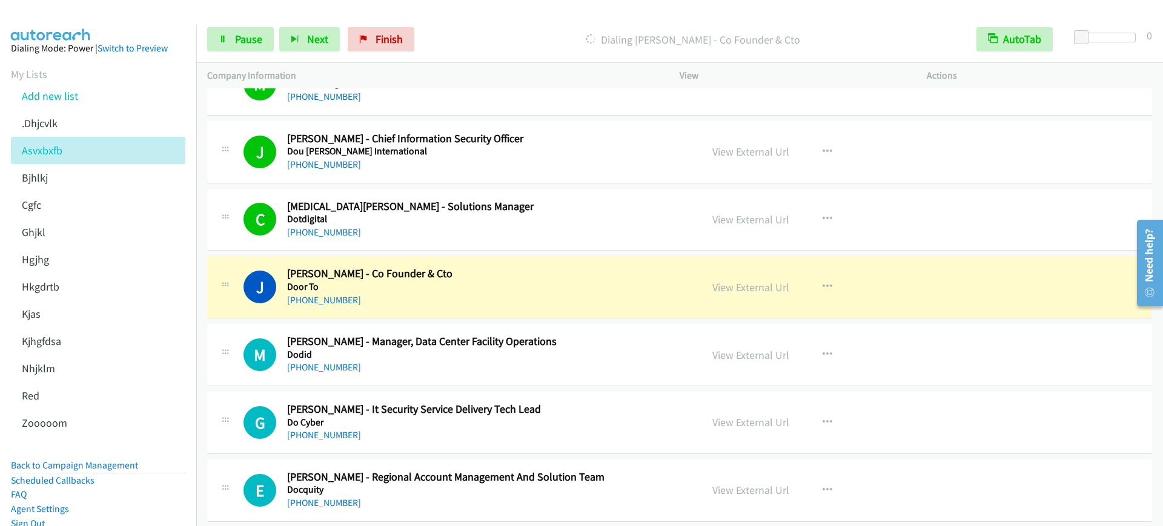
scroll to position [3635, 0]
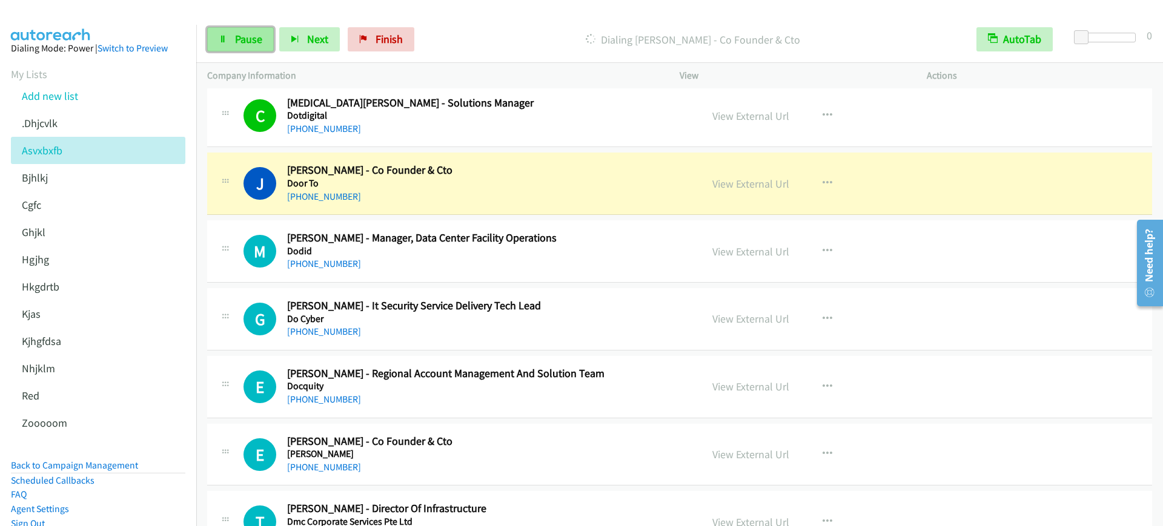
click at [226, 41] on icon at bounding box center [223, 40] width 8 height 8
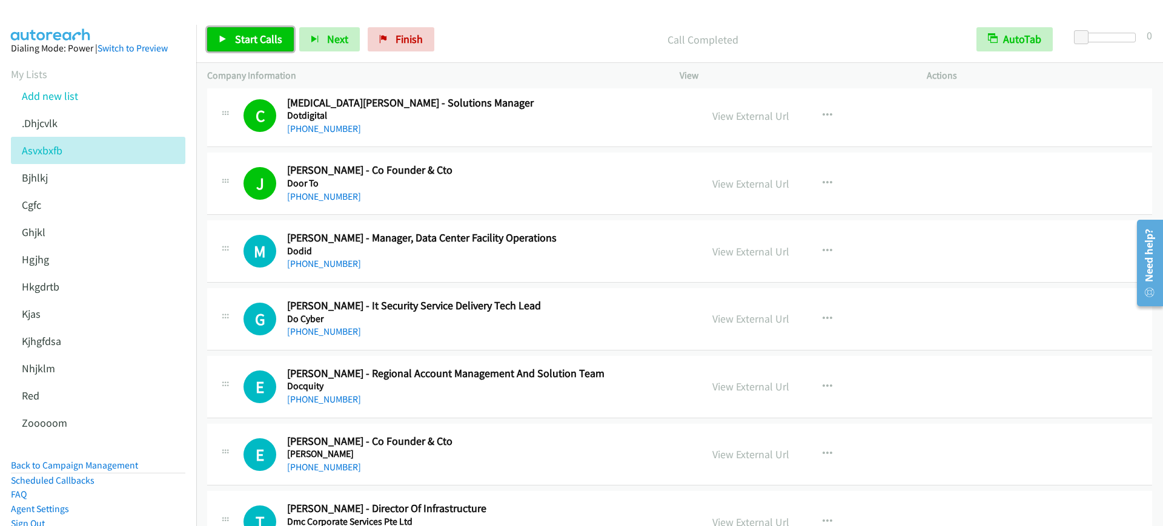
click at [236, 33] on span "Start Calls" at bounding box center [258, 39] width 47 height 14
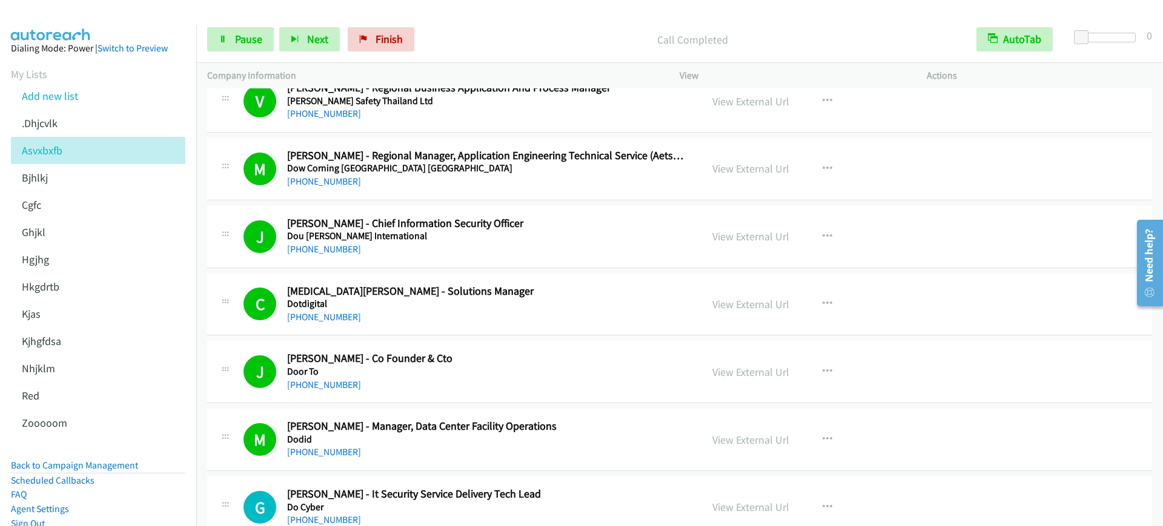
scroll to position [3484, 0]
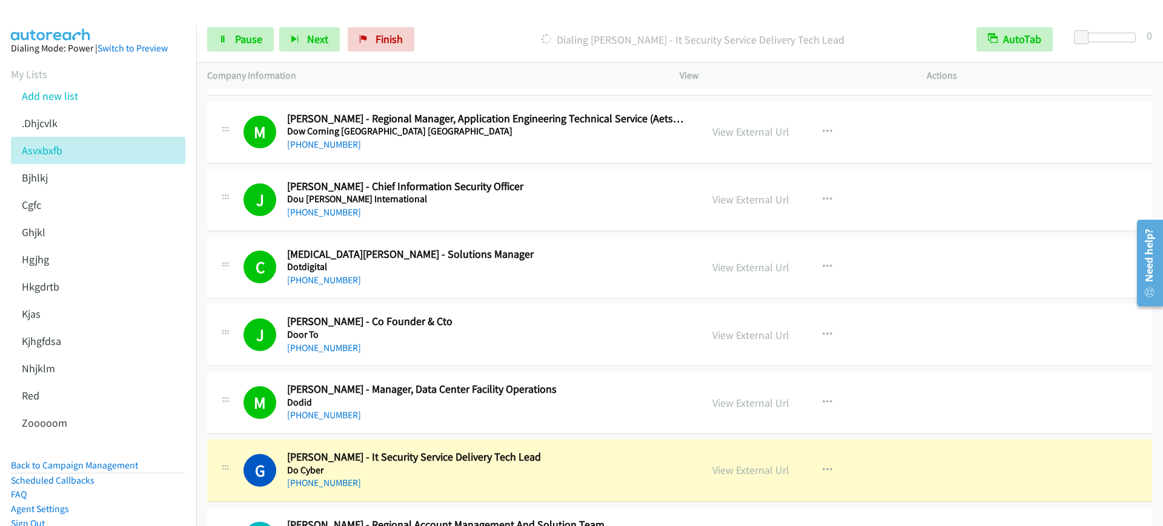
click at [536, 205] on div "+65 9777 2910" at bounding box center [486, 212] width 398 height 15
click at [728, 203] on link "View External Url" at bounding box center [750, 200] width 77 height 14
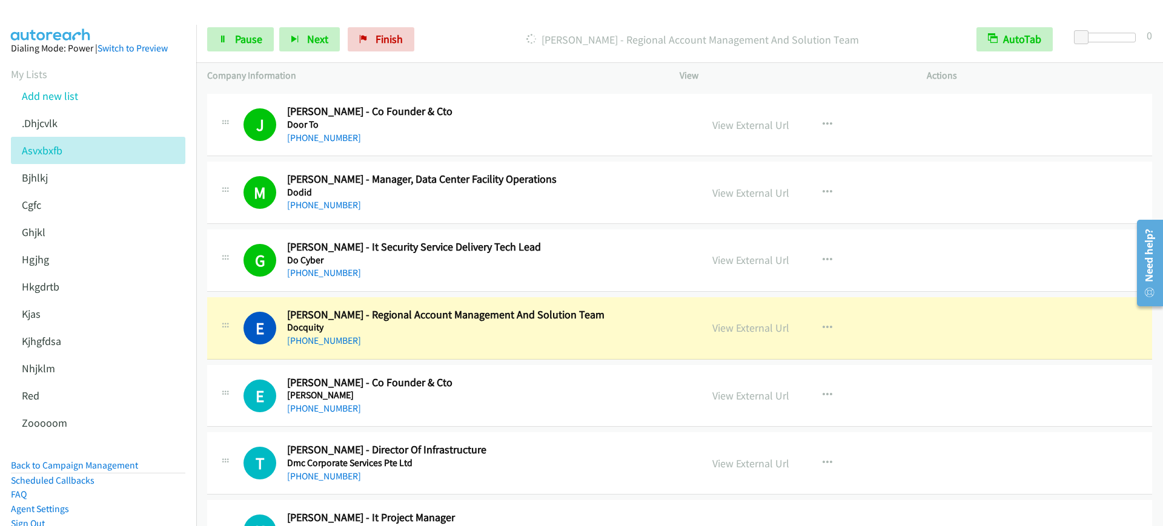
scroll to position [3711, 0]
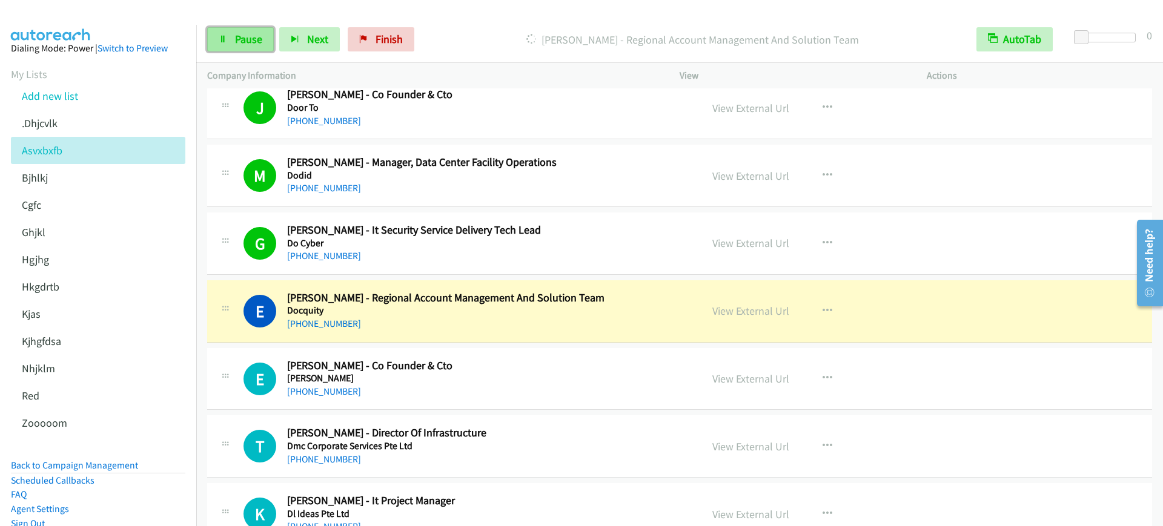
click at [245, 43] on span "Pause" at bounding box center [248, 39] width 27 height 14
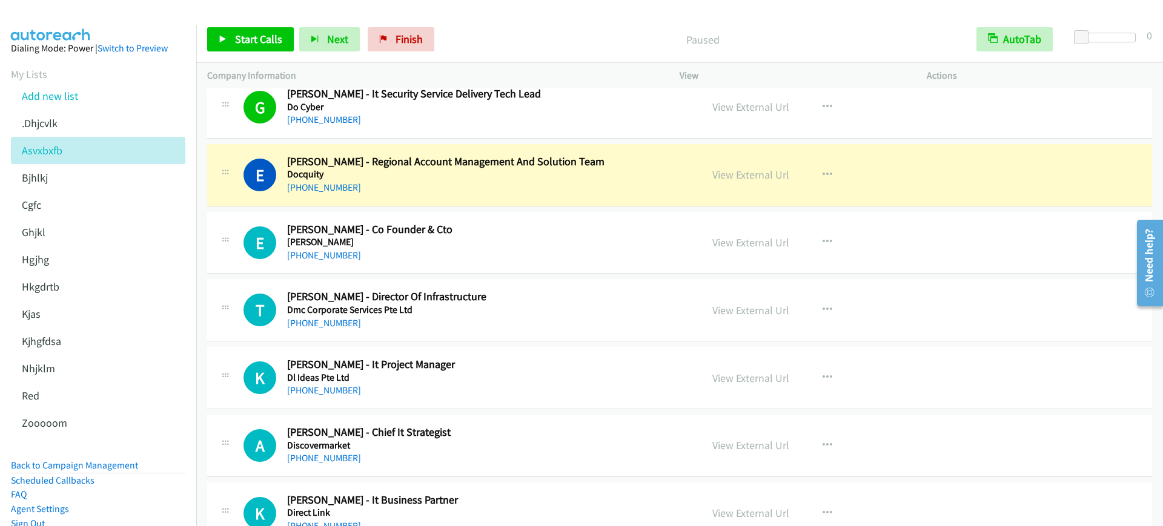
scroll to position [3862, 0]
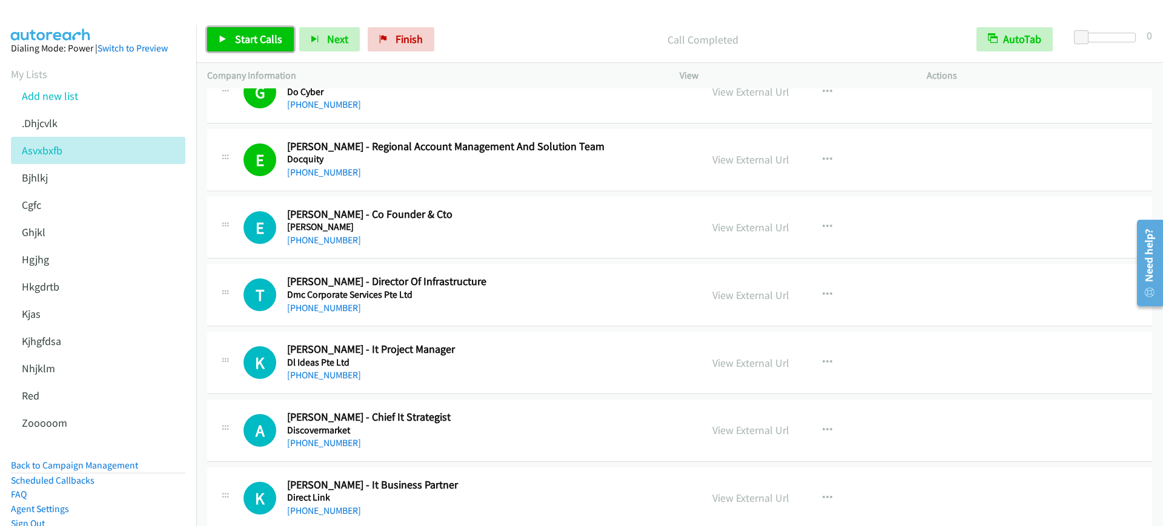
click at [245, 48] on link "Start Calls" at bounding box center [250, 39] width 87 height 24
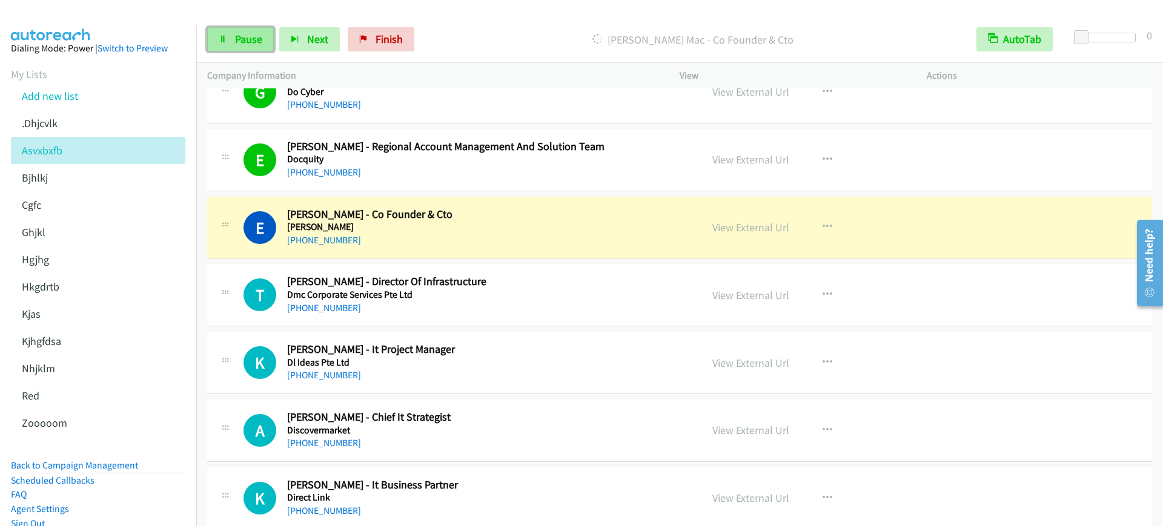
click at [247, 45] on span "Pause" at bounding box center [248, 39] width 27 height 14
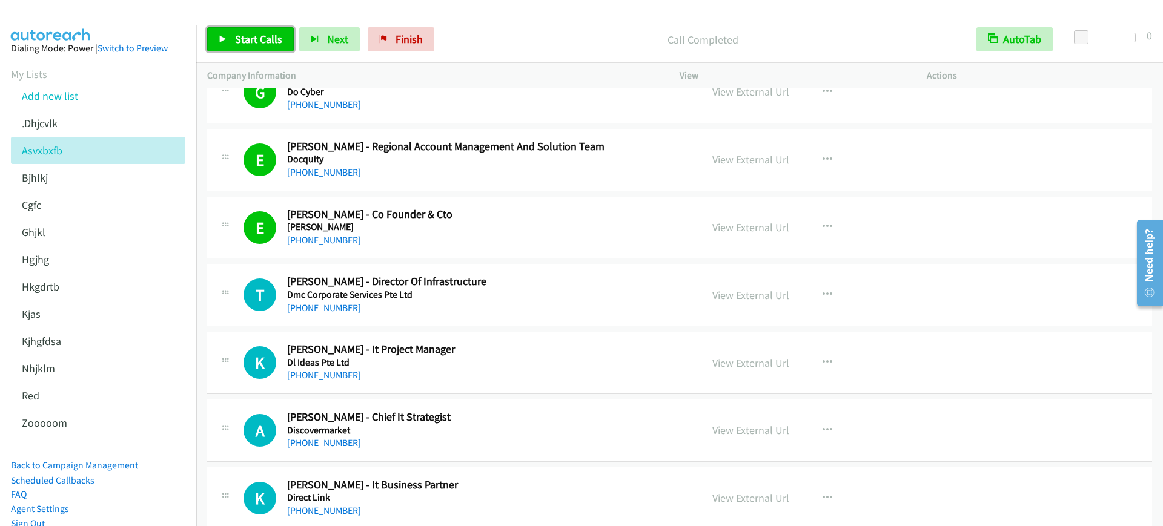
click at [247, 45] on span "Start Calls" at bounding box center [258, 39] width 47 height 14
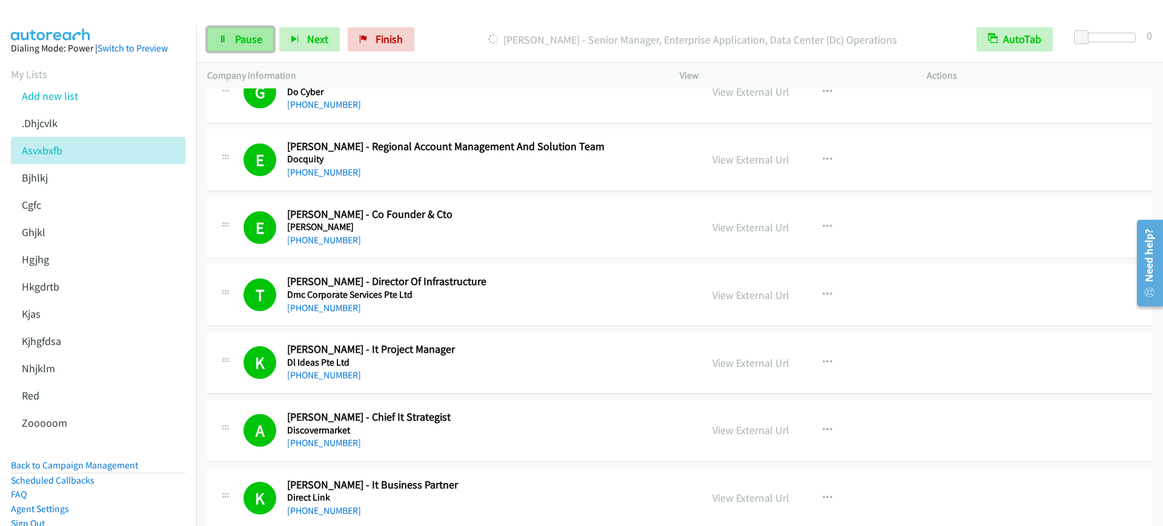
click at [241, 45] on span "Pause" at bounding box center [248, 39] width 27 height 14
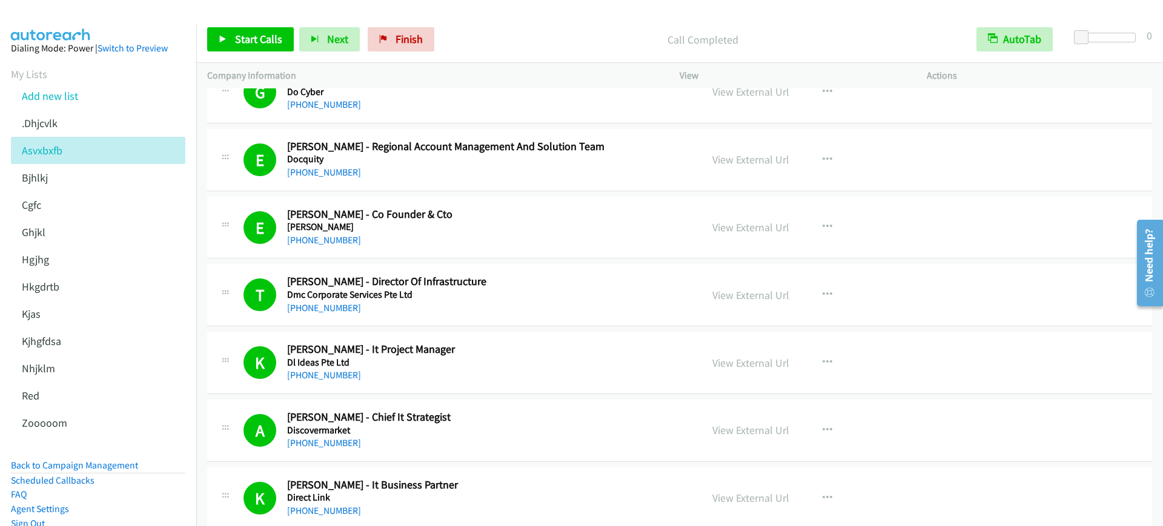
drag, startPoint x: 103, startPoint y: 465, endPoint x: 99, endPoint y: 453, distance: 12.8
click at [104, 465] on link "Back to Campaign Management" at bounding box center [74, 466] width 127 height 12
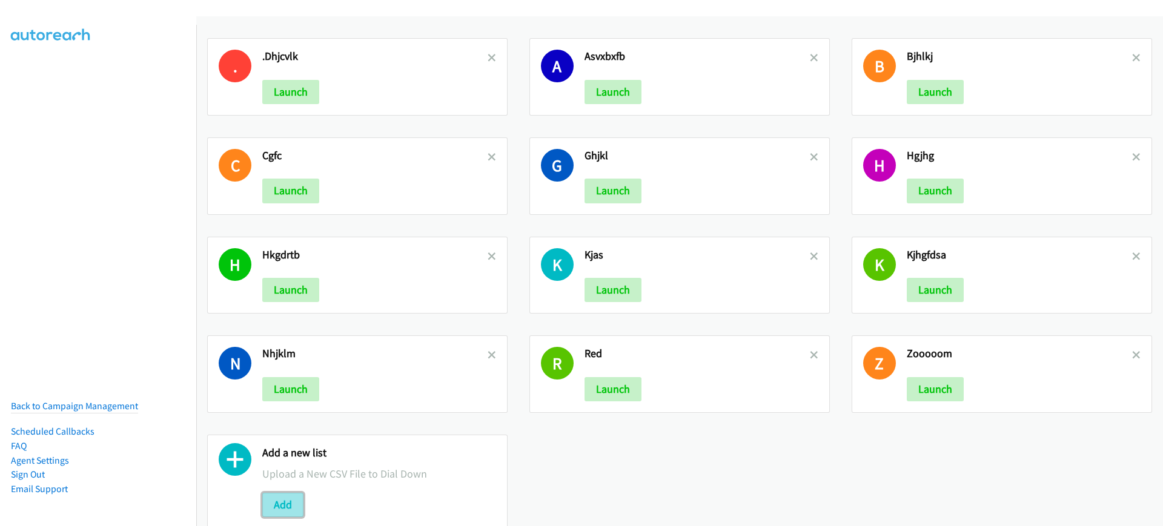
click at [283, 498] on button "Add" at bounding box center [282, 505] width 41 height 24
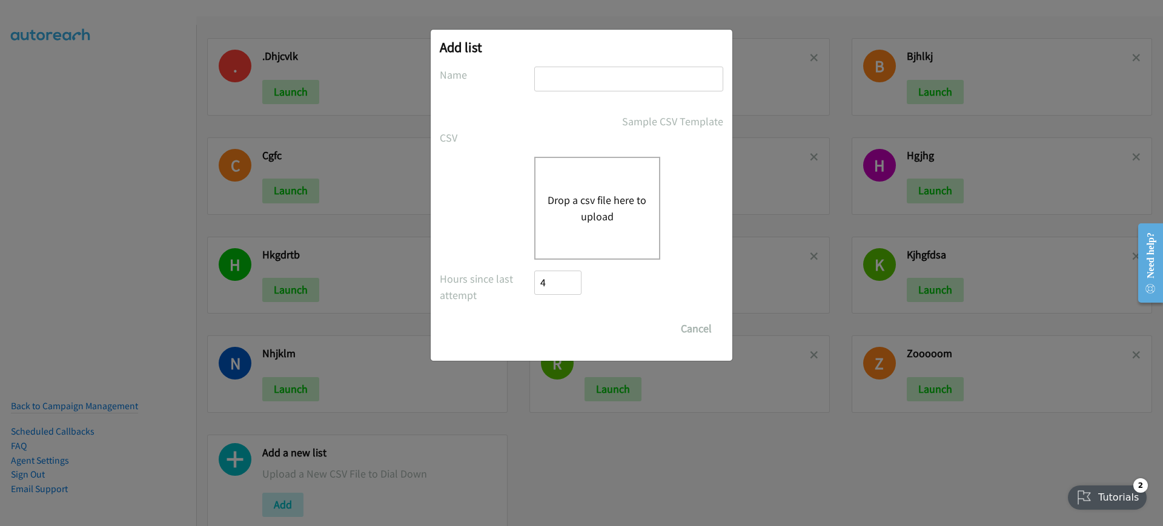
click at [603, 205] on button "Drop a csv file here to upload" at bounding box center [597, 208] width 99 height 33
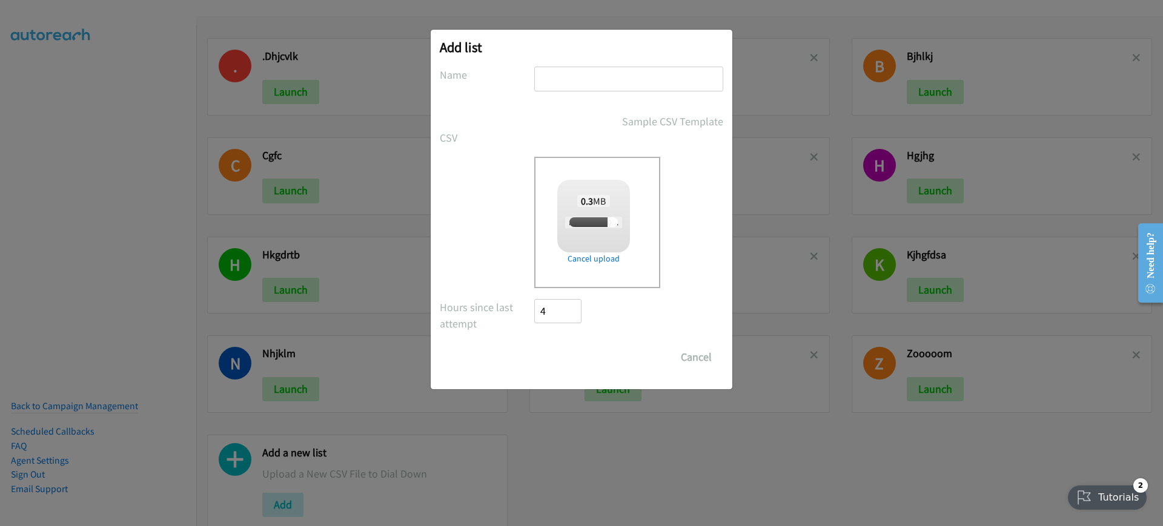
click at [631, 84] on input "text" at bounding box center [628, 79] width 189 height 25
type input "z"
checkbox input "true"
type input "zooooooooooooooooom"
click at [571, 352] on input "Save List" at bounding box center [566, 357] width 64 height 24
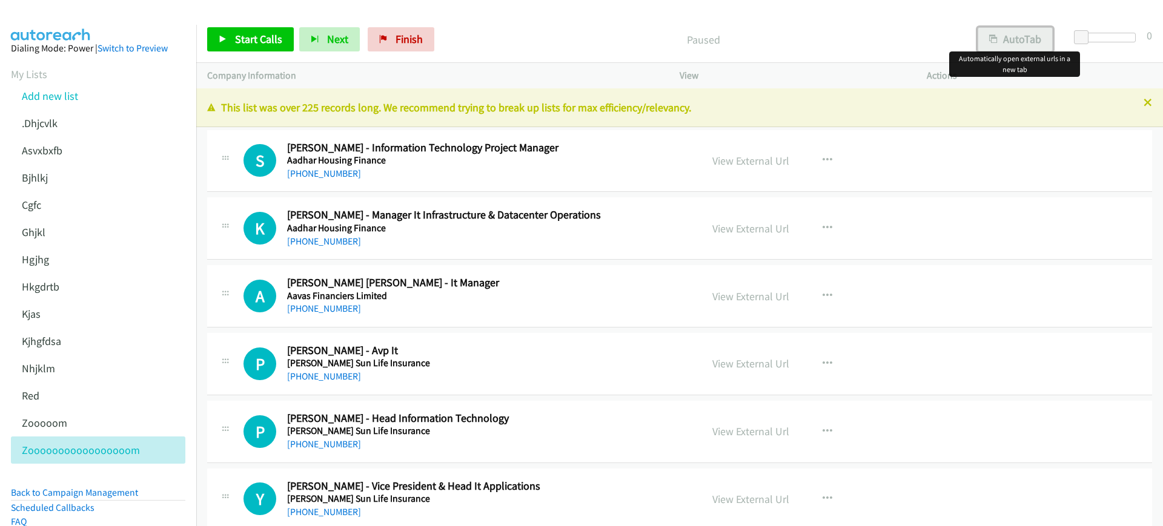
click at [1014, 47] on button "AutoTab" at bounding box center [1015, 39] width 75 height 24
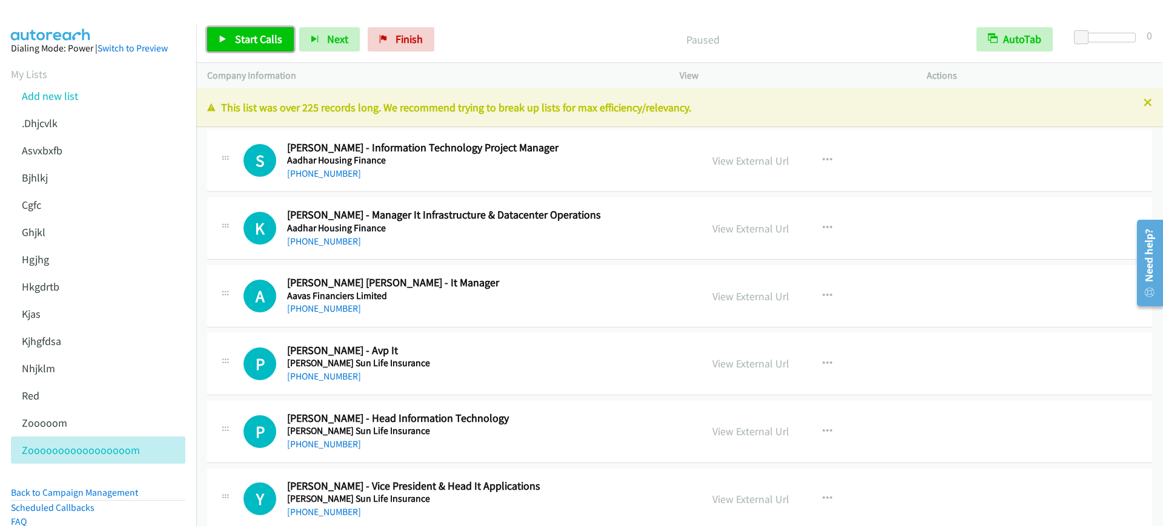
click at [230, 28] on link "Start Calls" at bounding box center [250, 39] width 87 height 24
click at [228, 43] on link "Pause" at bounding box center [240, 39] width 67 height 24
click at [267, 33] on span "Start Calls" at bounding box center [258, 39] width 47 height 14
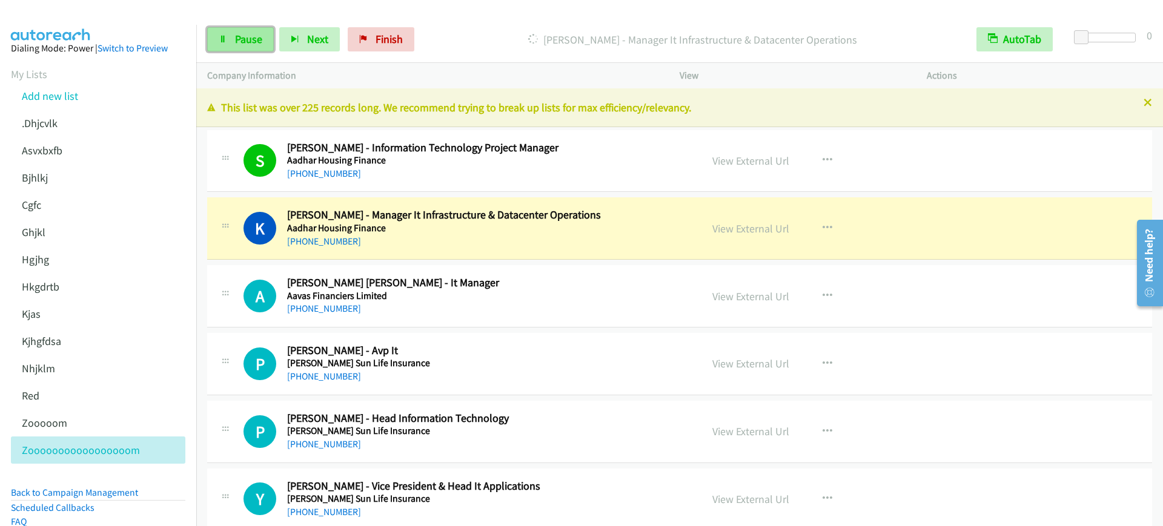
click at [239, 44] on span "Pause" at bounding box center [248, 39] width 27 height 14
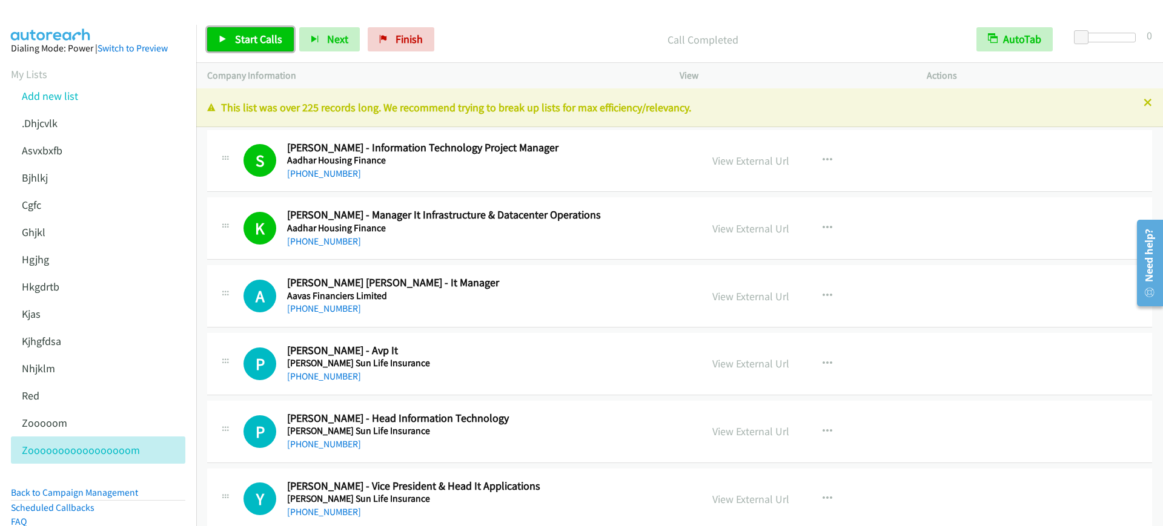
click at [260, 40] on span "Start Calls" at bounding box center [258, 39] width 47 height 14
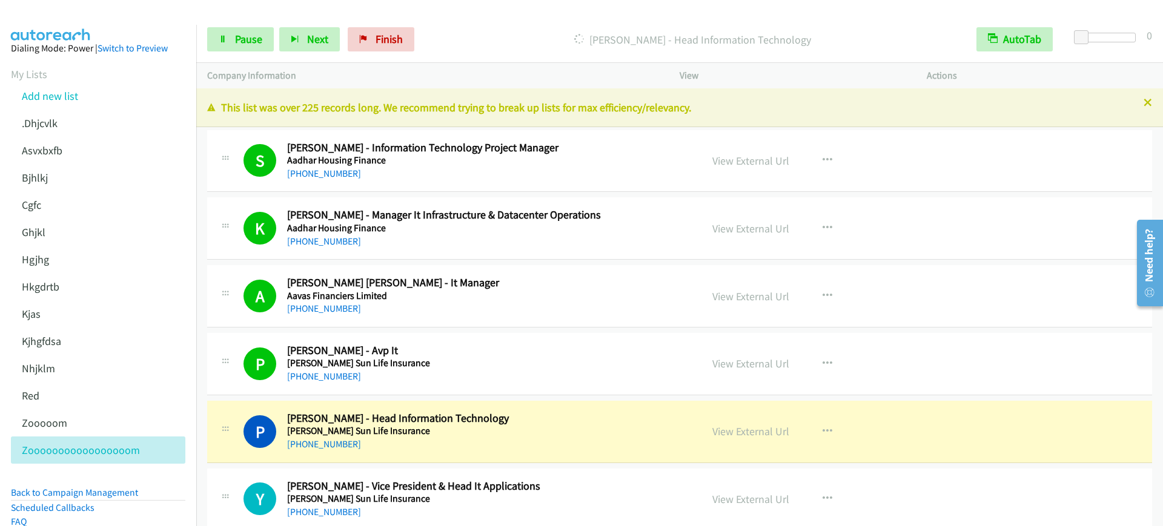
scroll to position [151, 0]
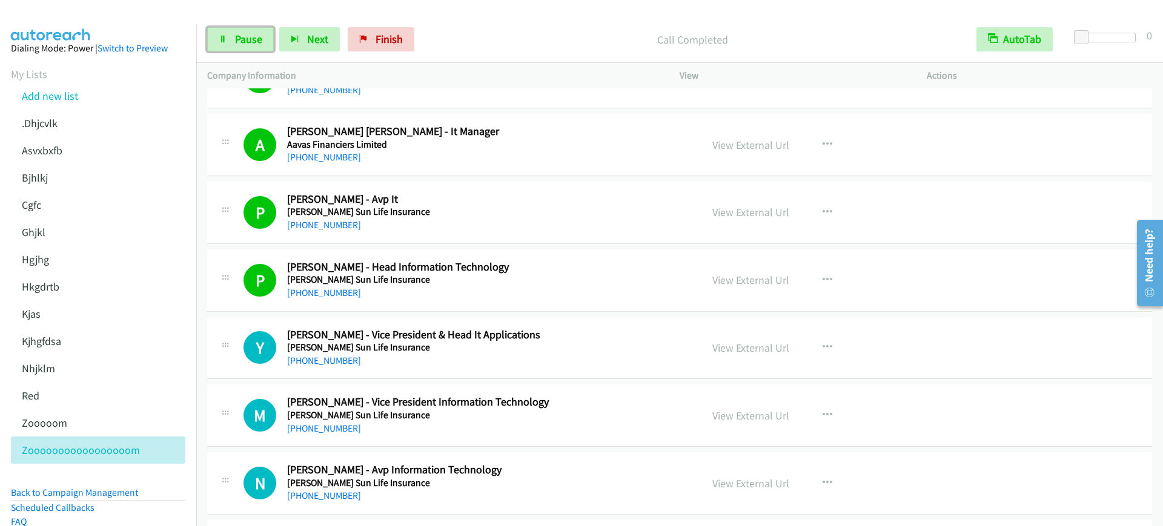
click at [224, 40] on icon at bounding box center [223, 40] width 8 height 8
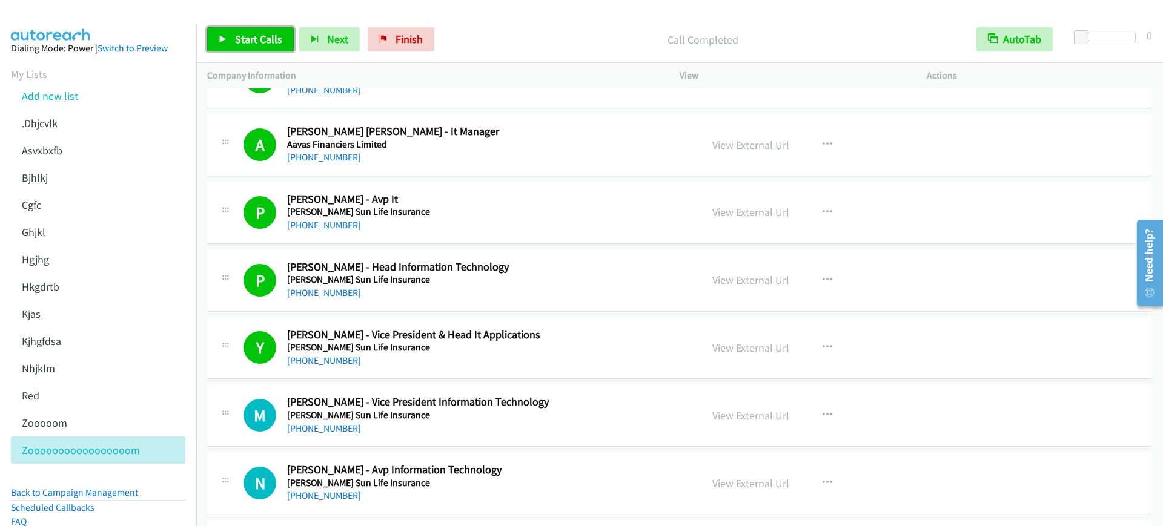
click at [253, 35] on span "Start Calls" at bounding box center [258, 39] width 47 height 14
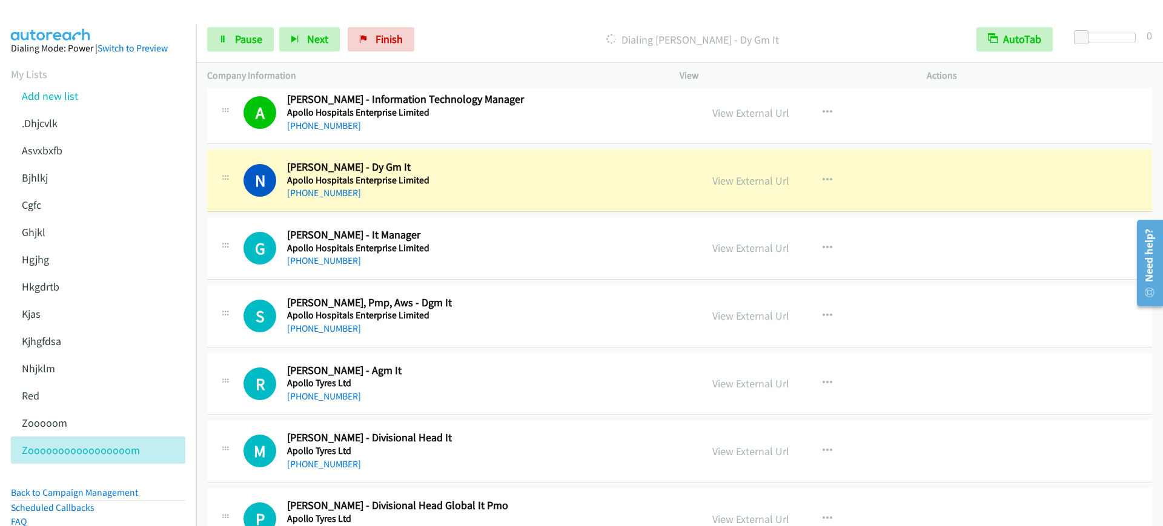
scroll to position [1515, 0]
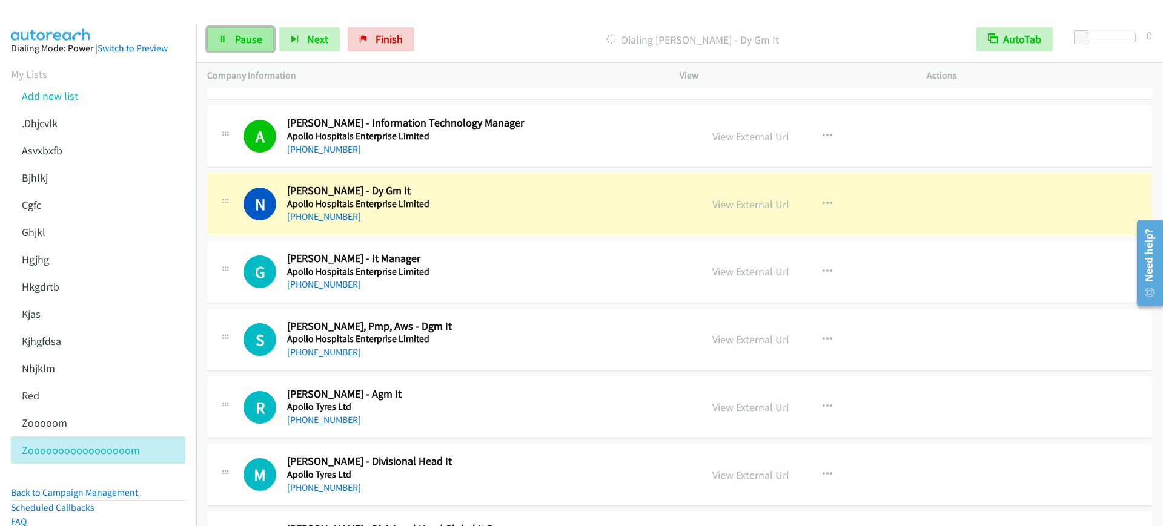
click at [227, 37] on icon at bounding box center [223, 40] width 8 height 8
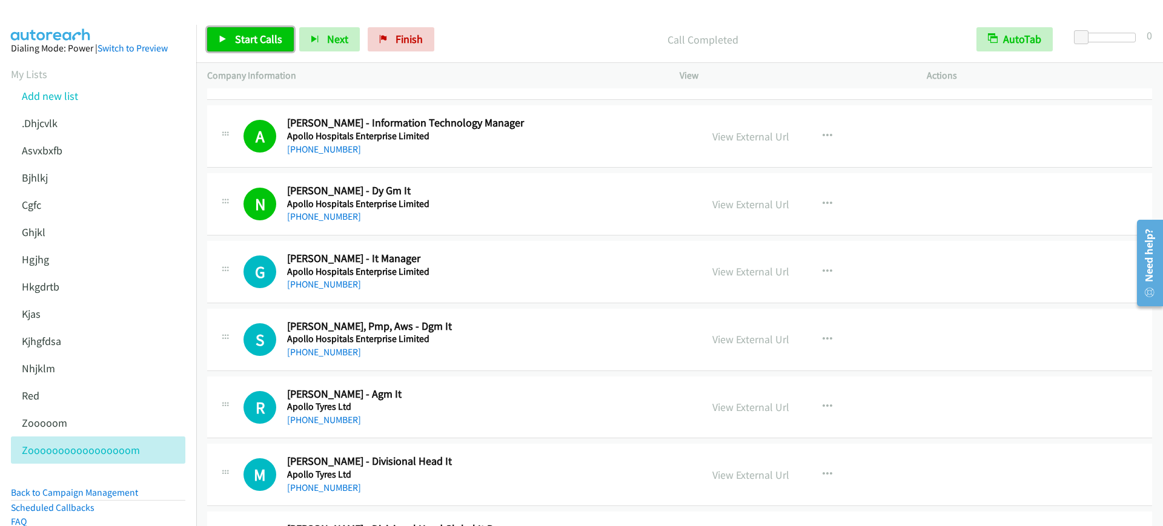
click at [235, 39] on span "Start Calls" at bounding box center [258, 39] width 47 height 14
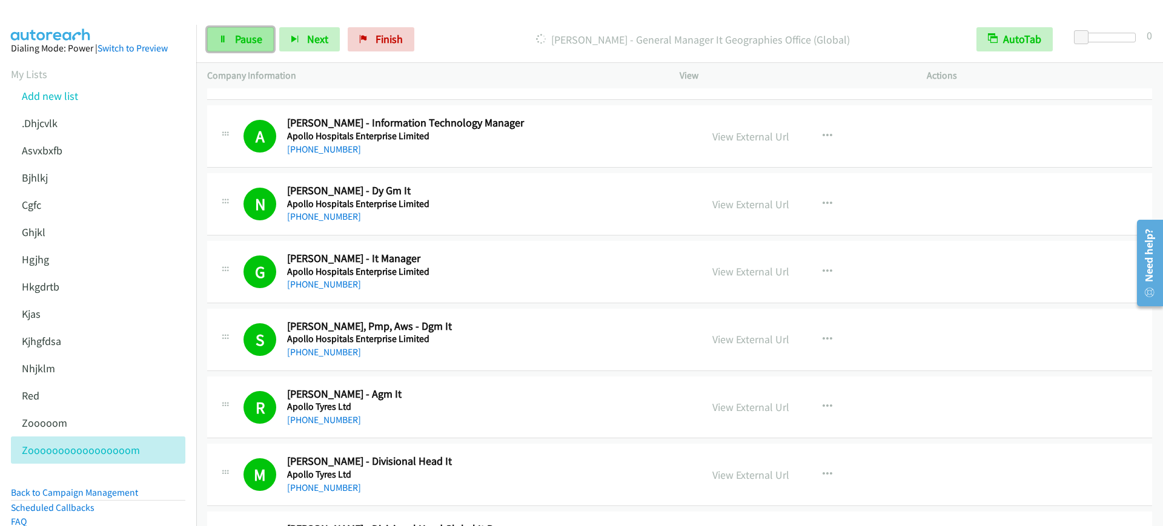
click at [221, 43] on link "Pause" at bounding box center [240, 39] width 67 height 24
